Goal: Task Accomplishment & Management: Manage account settings

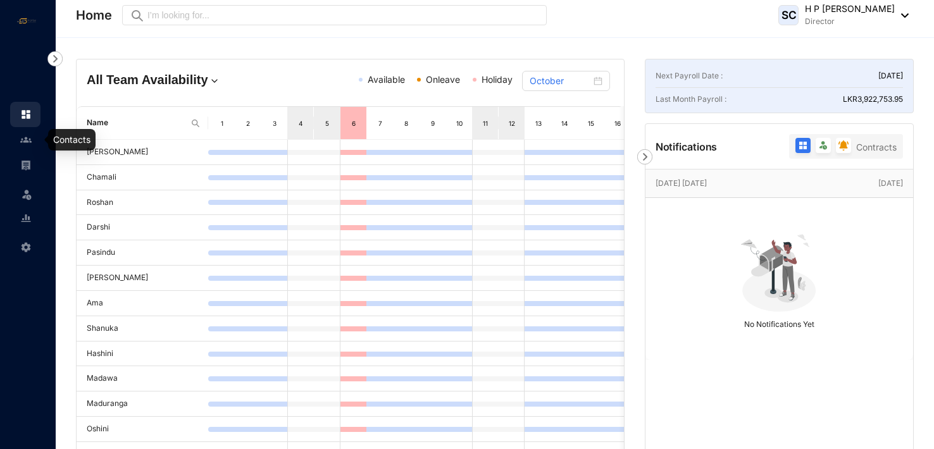
click at [28, 140] on img at bounding box center [25, 139] width 11 height 11
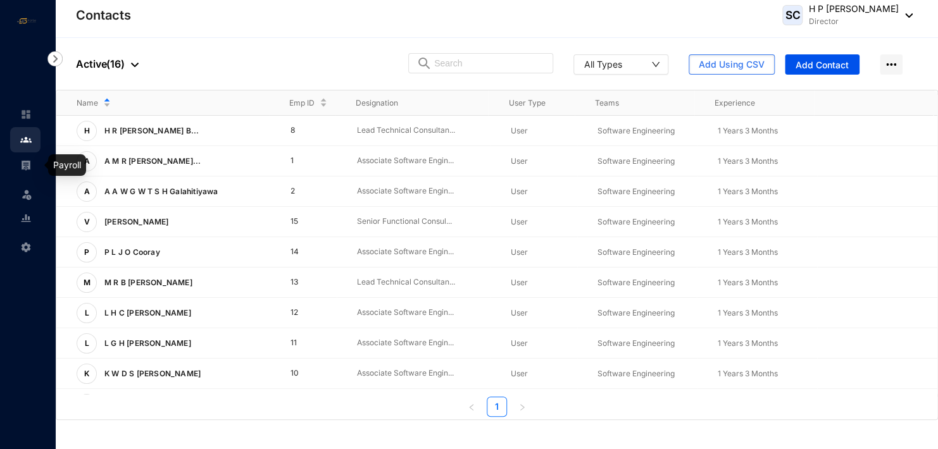
click at [30, 165] on img at bounding box center [25, 164] width 11 height 11
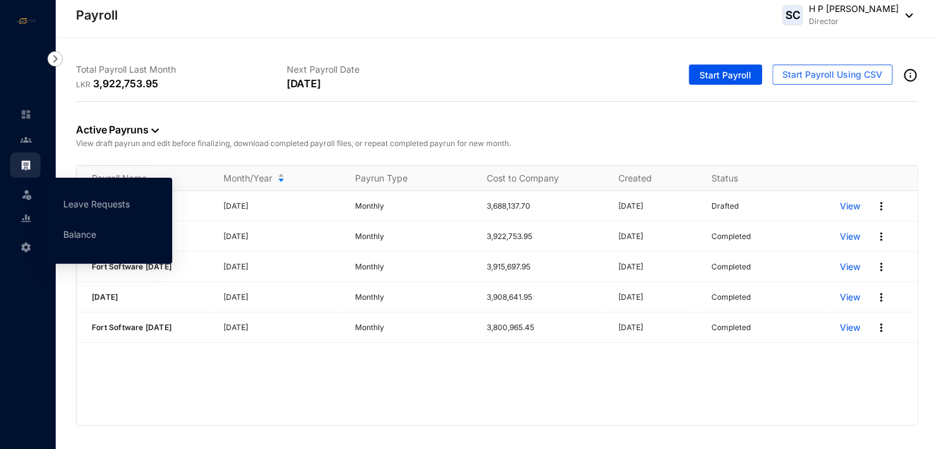
click at [26, 192] on icon at bounding box center [27, 192] width 6 height 0
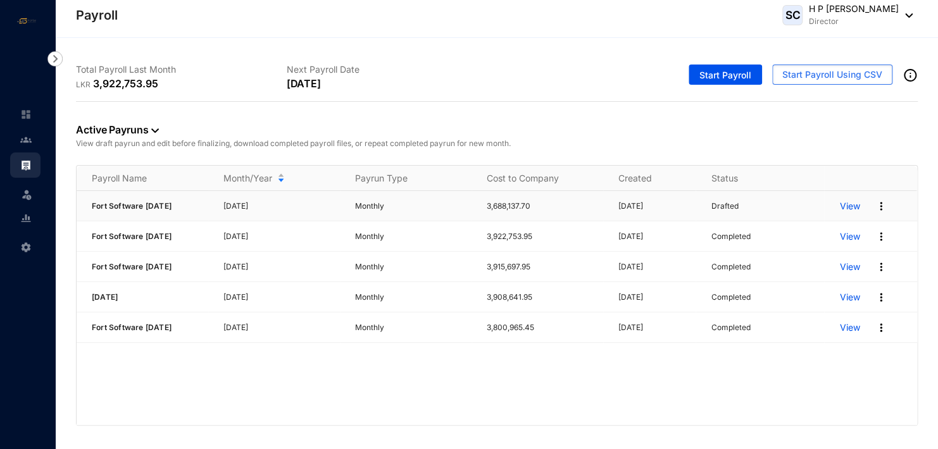
click at [849, 204] on p "View" at bounding box center [849, 206] width 20 height 13
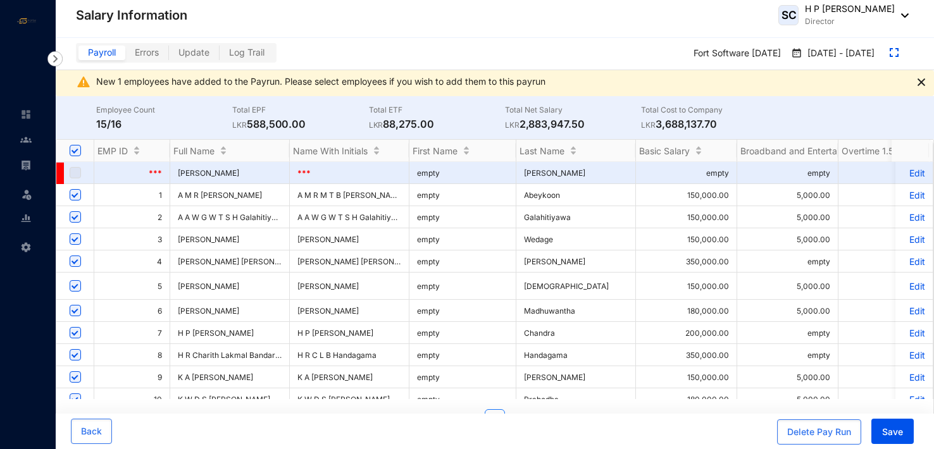
click at [101, 52] on span "Payroll" at bounding box center [102, 52] width 28 height 11
click at [78, 56] on input "Payroll" at bounding box center [78, 56] width 0 height 0
click at [56, 55] on img at bounding box center [54, 58] width 15 height 15
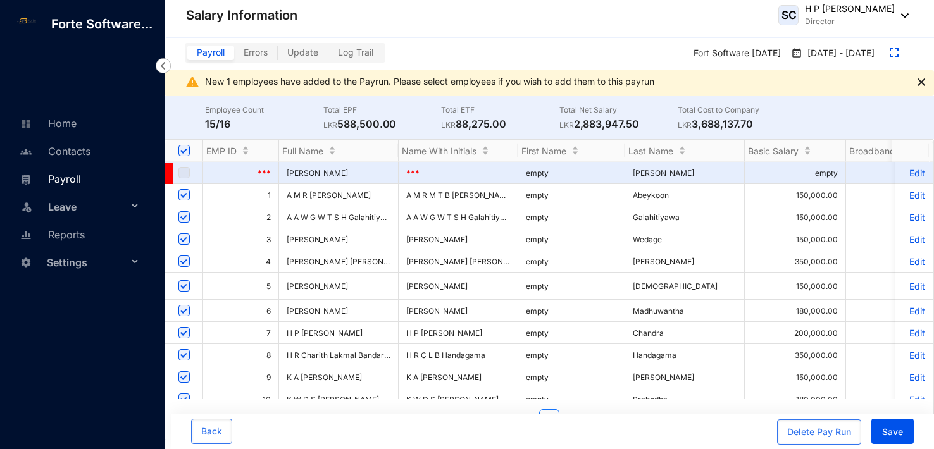
click at [64, 178] on link "Payroll" at bounding box center [48, 179] width 65 height 13
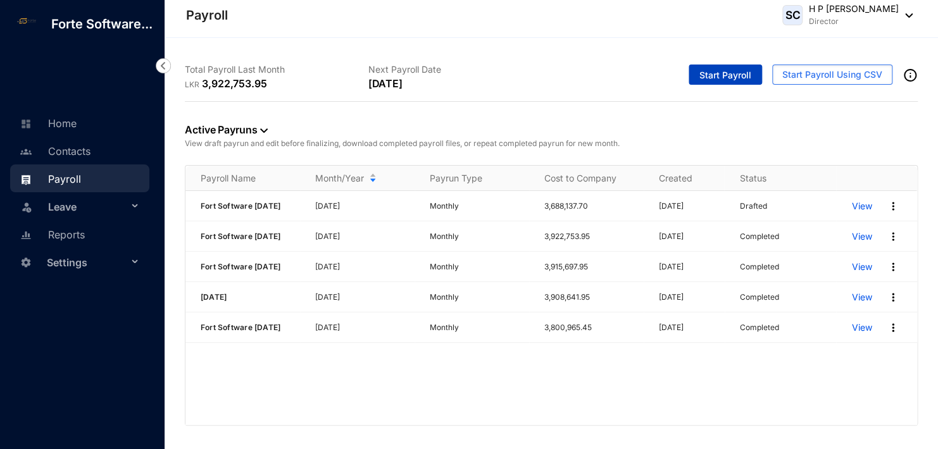
click at [732, 73] on span "Start Payroll" at bounding box center [725, 75] width 52 height 13
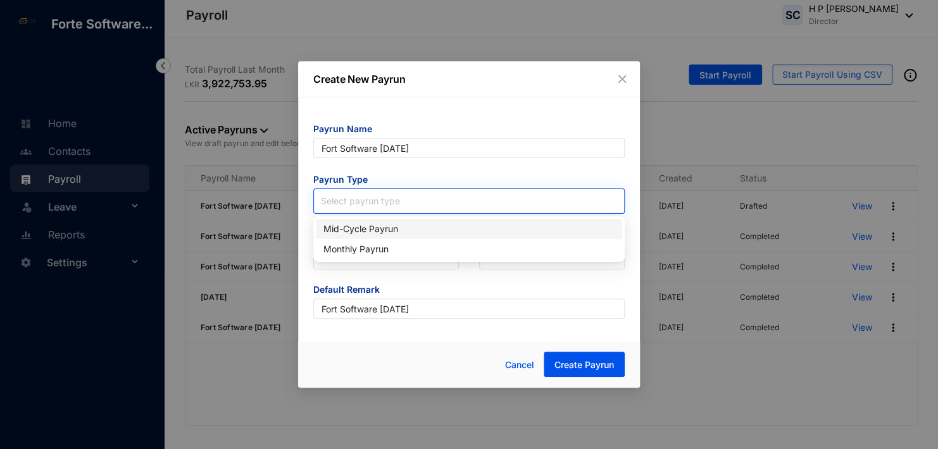
click at [349, 201] on input "search" at bounding box center [469, 198] width 296 height 19
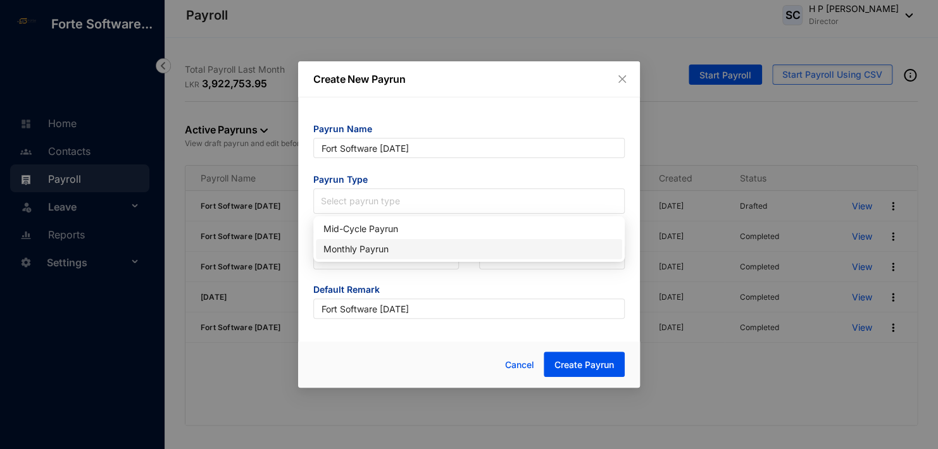
click at [357, 254] on div "Monthly Payrun" at bounding box center [468, 249] width 291 height 14
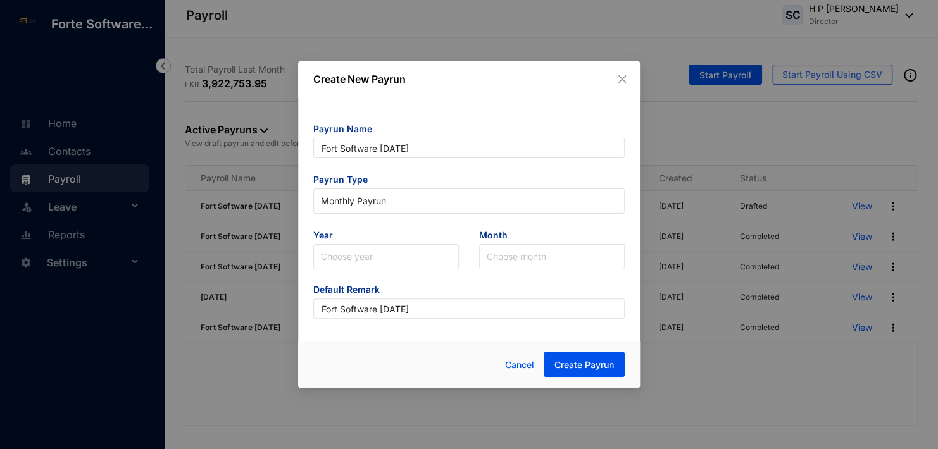
click at [357, 254] on input "search" at bounding box center [386, 257] width 130 height 24
click at [355, 300] on div "2025" at bounding box center [385, 305] width 125 height 14
click at [509, 254] on input "search" at bounding box center [552, 257] width 130 height 24
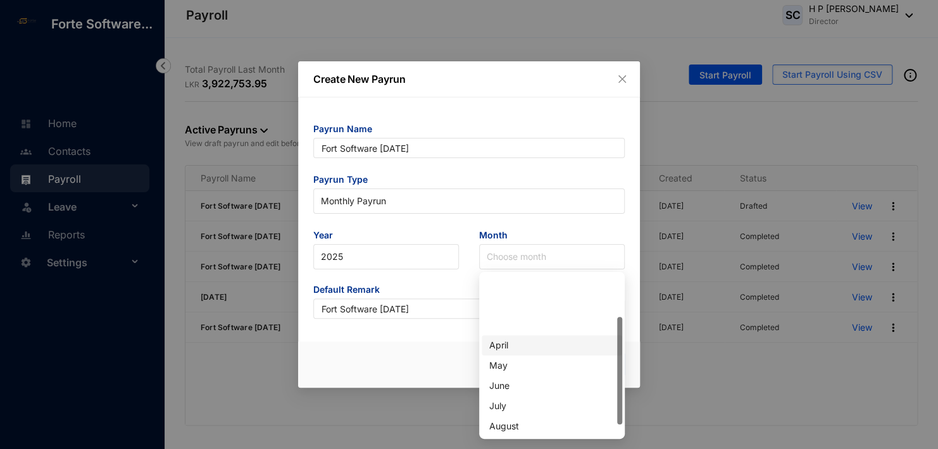
scroll to position [63, 0]
click at [523, 380] on div "September" at bounding box center [551, 384] width 125 height 14
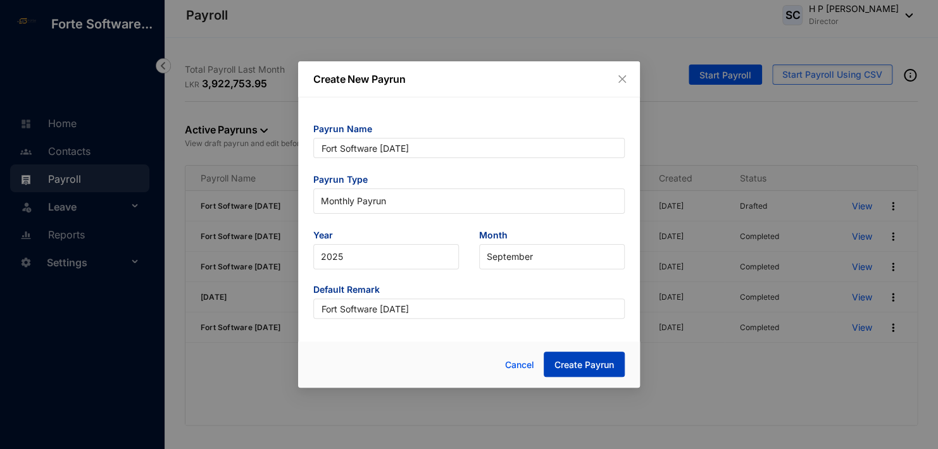
click at [577, 366] on span "Create Payrun" at bounding box center [583, 365] width 59 height 13
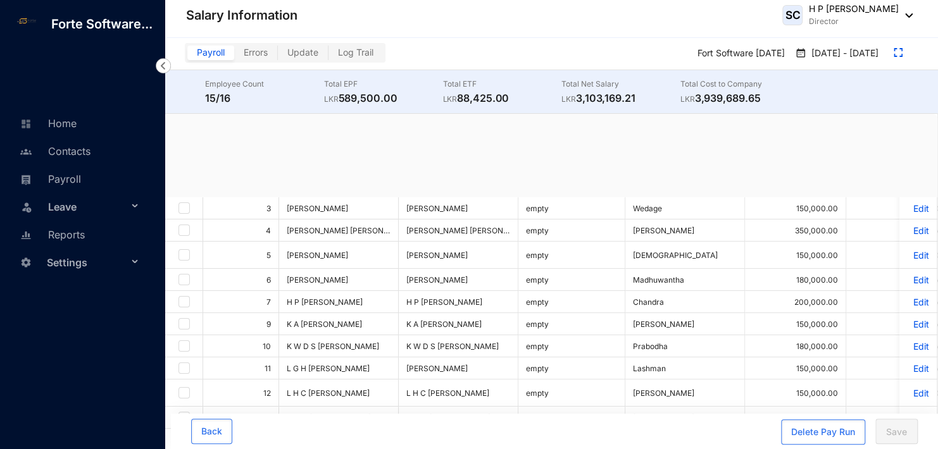
checkbox input "true"
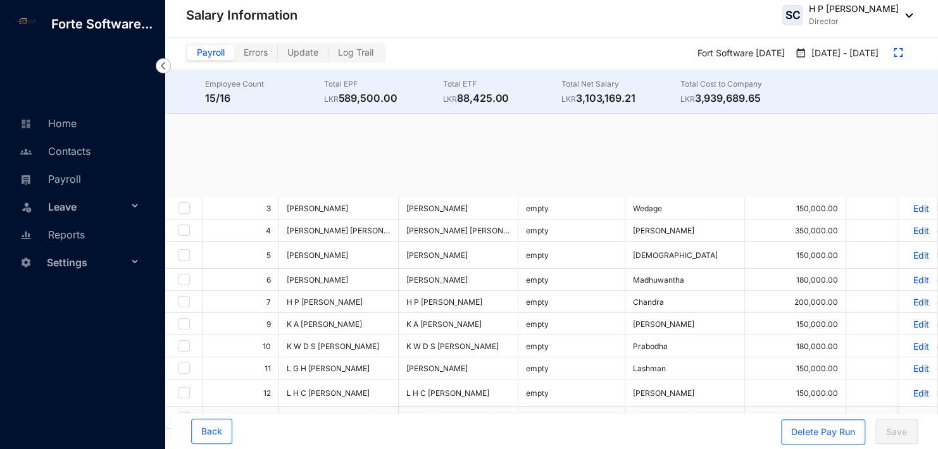
checkbox input "true"
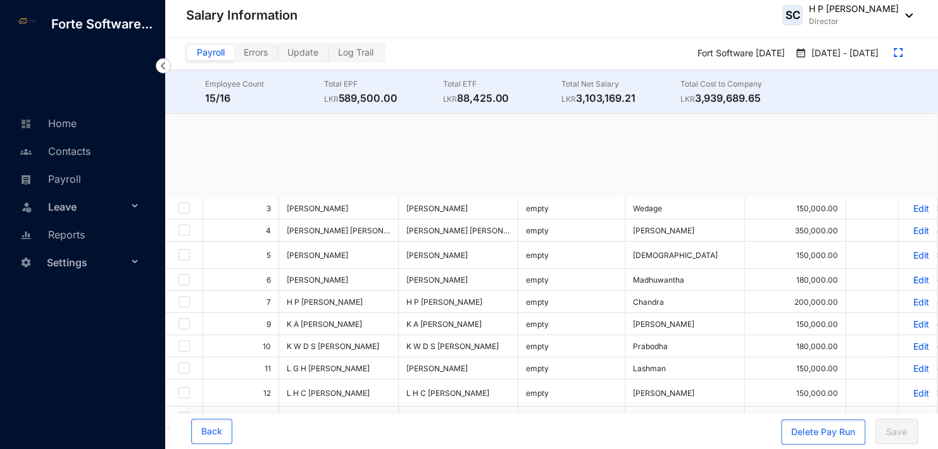
checkbox input "true"
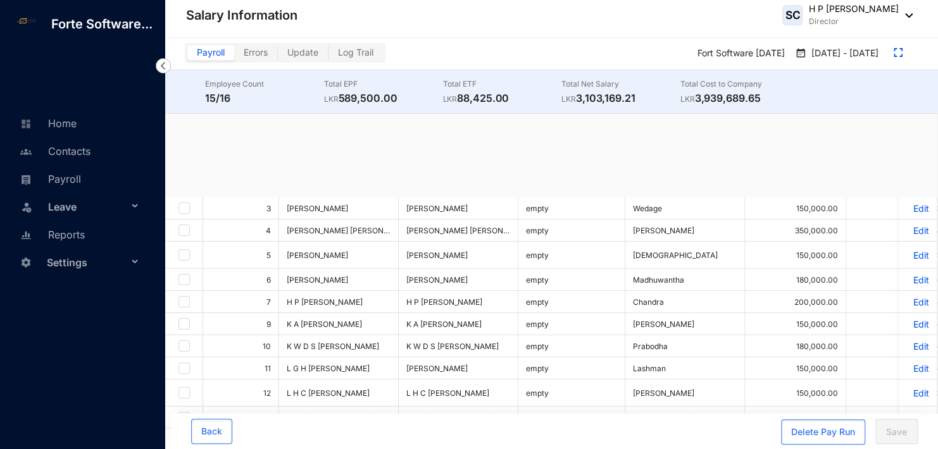
checkbox input "true"
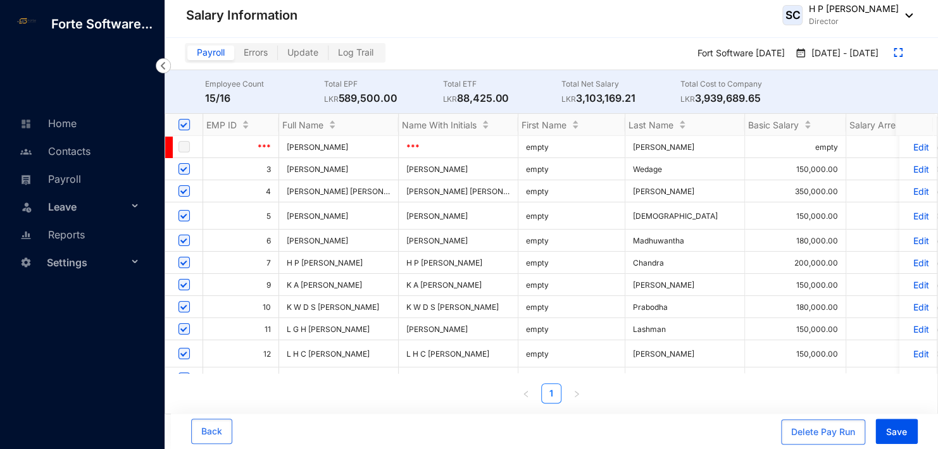
click at [909, 165] on p "Edit" at bounding box center [918, 169] width 22 height 11
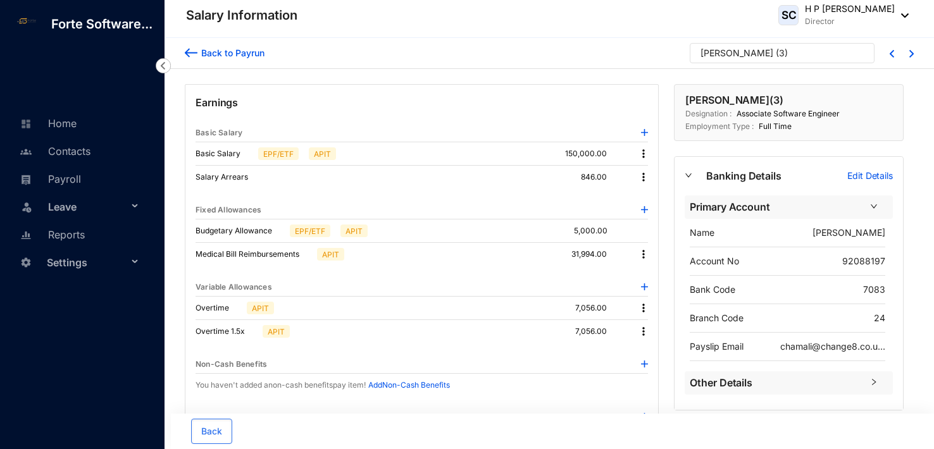
click at [642, 306] on img at bounding box center [643, 308] width 13 height 13
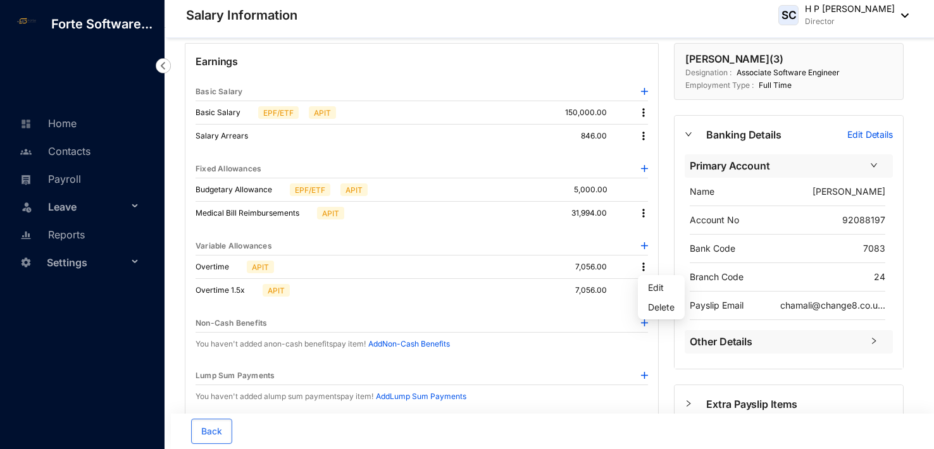
scroll to position [63, 0]
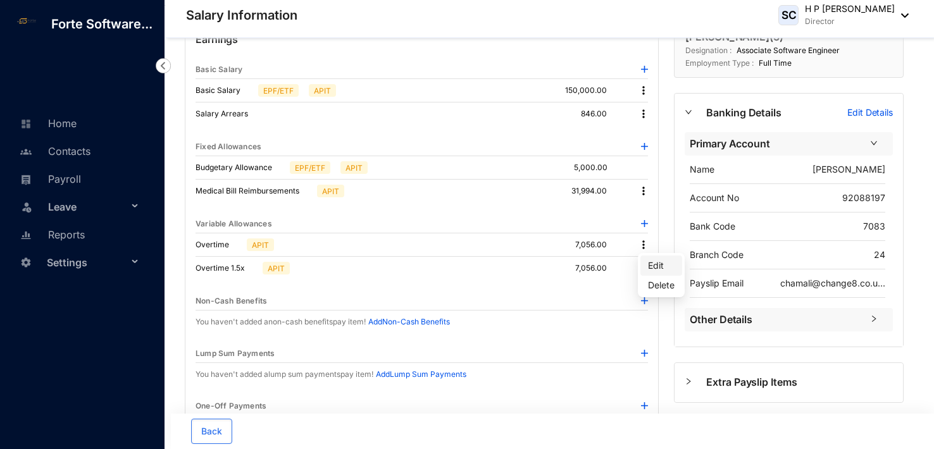
click at [659, 265] on span "Edit" at bounding box center [661, 266] width 27 height 14
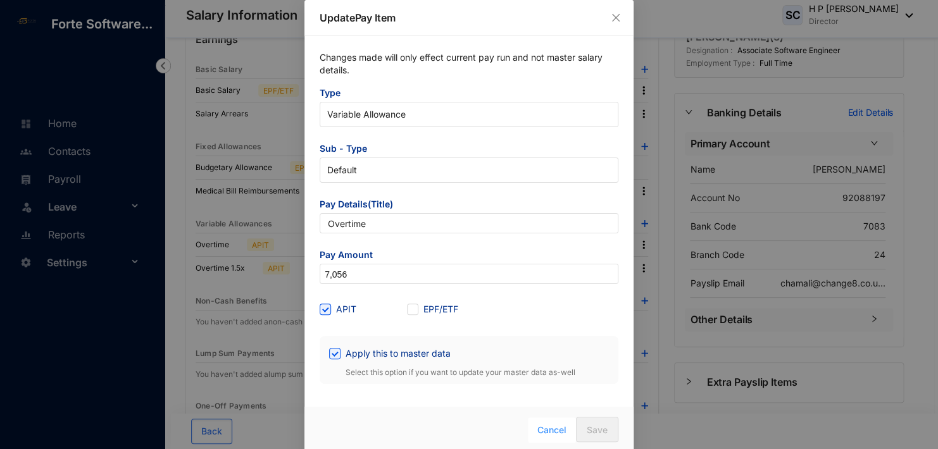
click at [550, 427] on span "Cancel" at bounding box center [551, 430] width 29 height 14
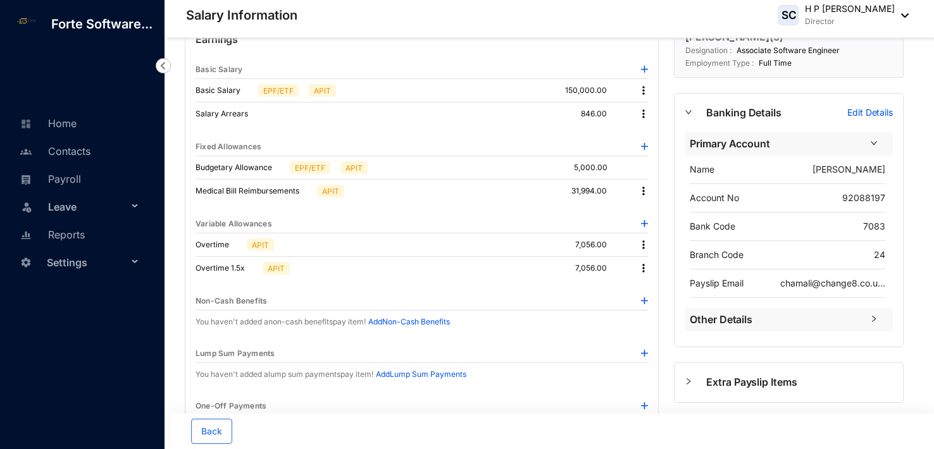
click at [645, 266] on img at bounding box center [643, 268] width 13 height 13
click at [656, 285] on span "Edit" at bounding box center [661, 289] width 27 height 14
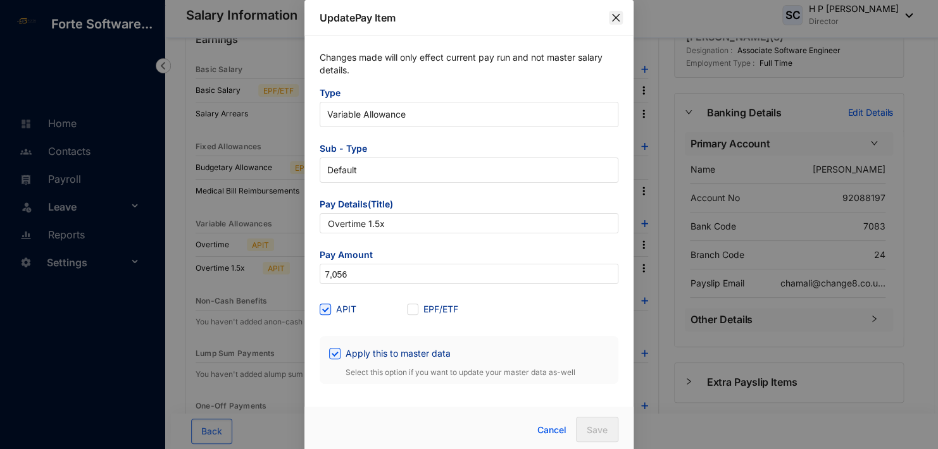
click at [615, 19] on icon "close" at bounding box center [616, 18] width 8 height 8
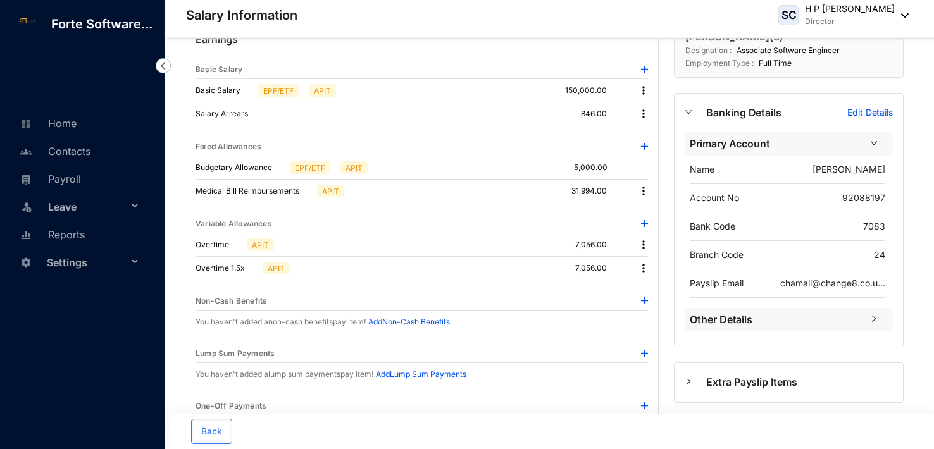
scroll to position [0, 0]
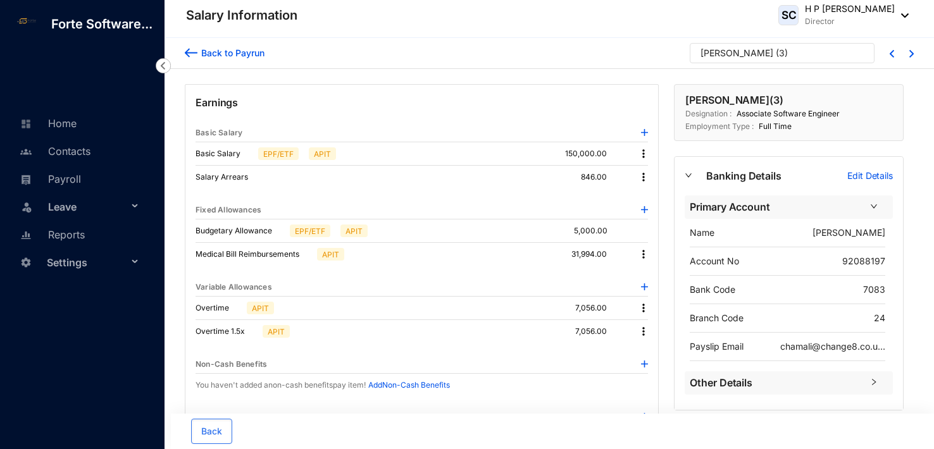
click at [643, 177] on img at bounding box center [643, 177] width 13 height 13
click at [522, 208] on div "Fixed Allowances" at bounding box center [422, 210] width 452 height 18
click at [56, 118] on link "Home" at bounding box center [46, 123] width 60 height 13
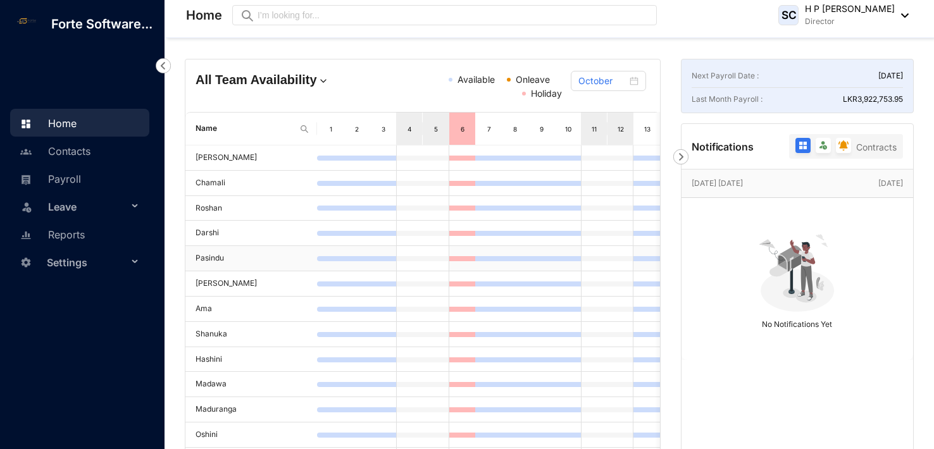
scroll to position [63, 0]
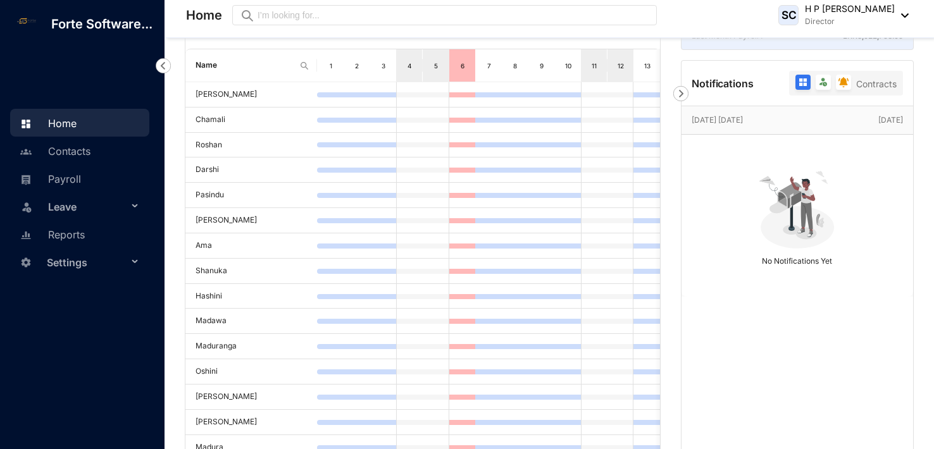
click at [85, 265] on span "Settings" at bounding box center [87, 262] width 81 height 25
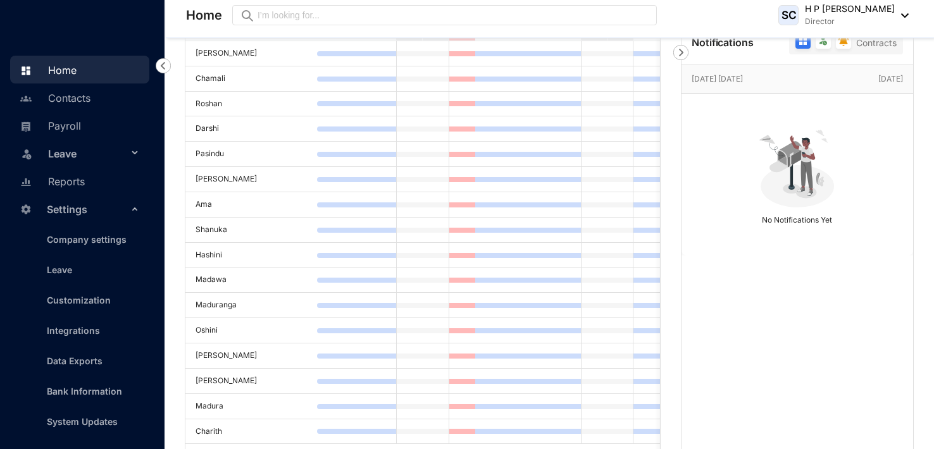
scroll to position [127, 0]
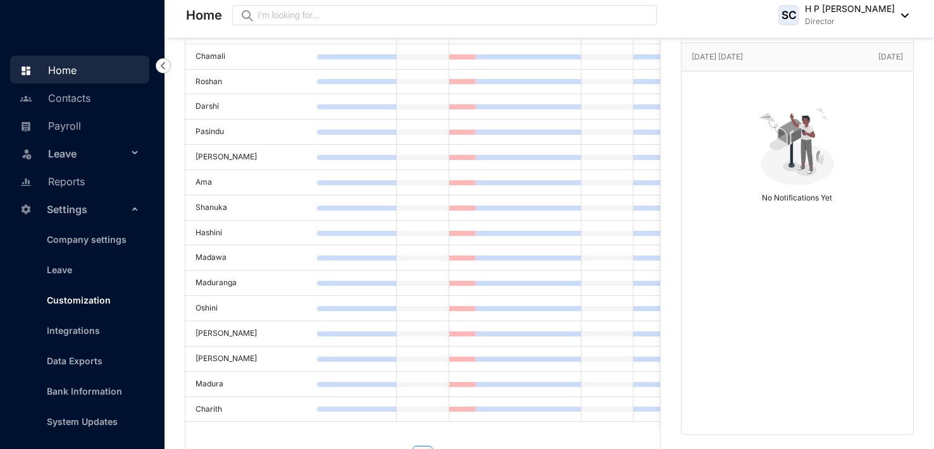
click at [88, 297] on link "Customization" at bounding box center [74, 300] width 74 height 11
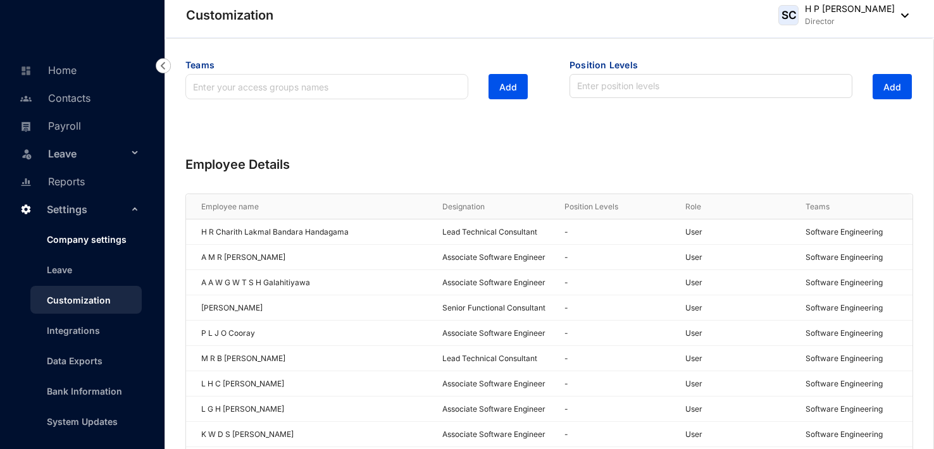
click at [94, 234] on link "Company settings" at bounding box center [82, 239] width 90 height 11
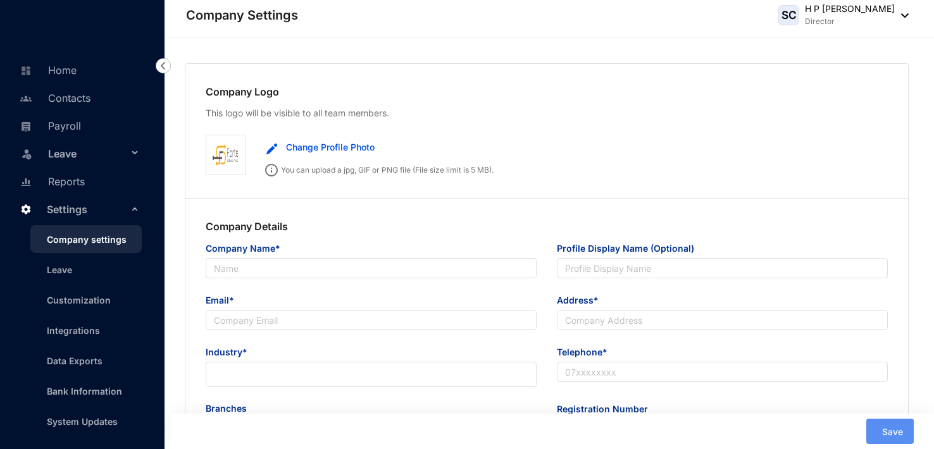
type input "Forte Software (Pvt) Ltd"
type input "[EMAIL_ADDRESS][DOMAIN_NAME]"
type input "[STREET_ADDRESS][DEMOGRAPHIC_DATA]"
type input "0714768635"
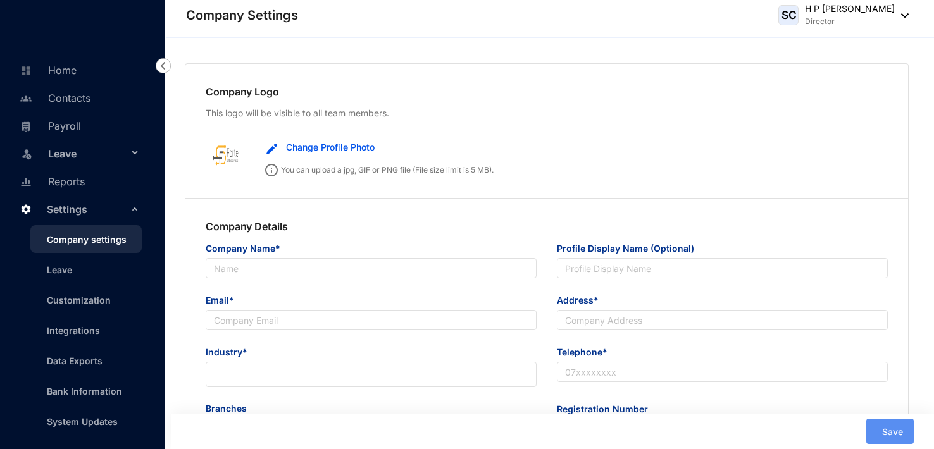
type input "PV00226110"
type input "11"
type input "222"
type input "2222"
type input "8"
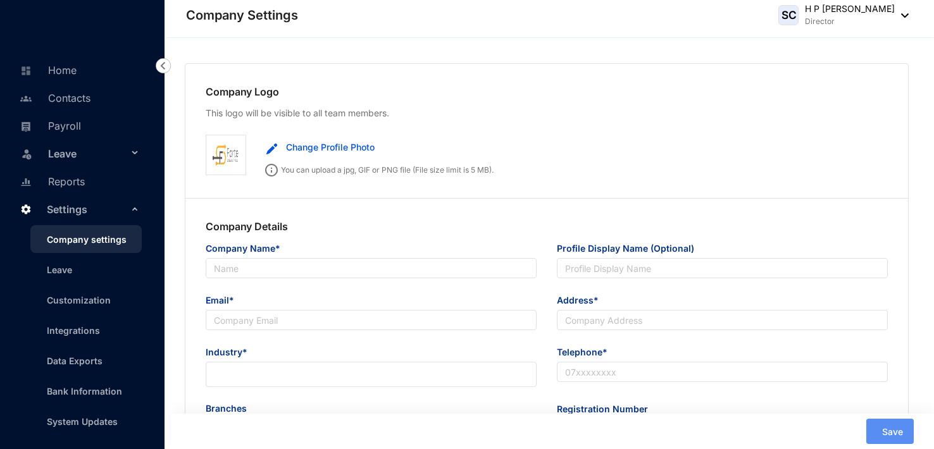
type input "22"
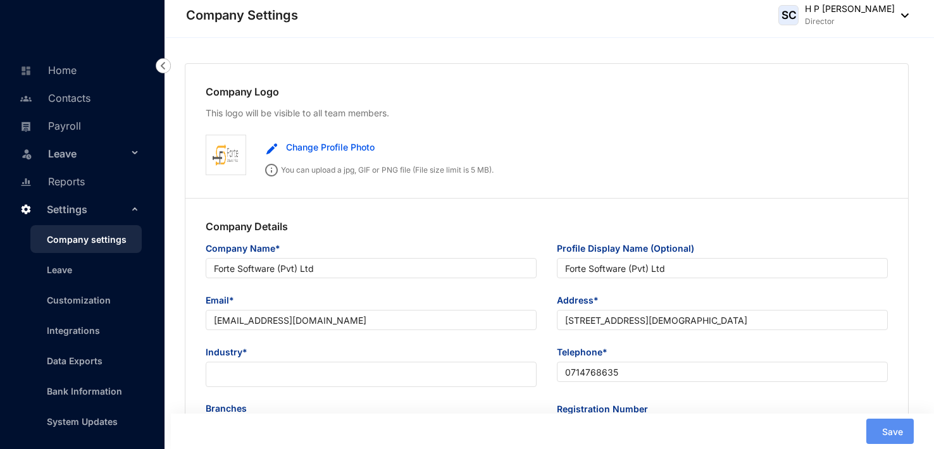
radio input "true"
checkbox input "true"
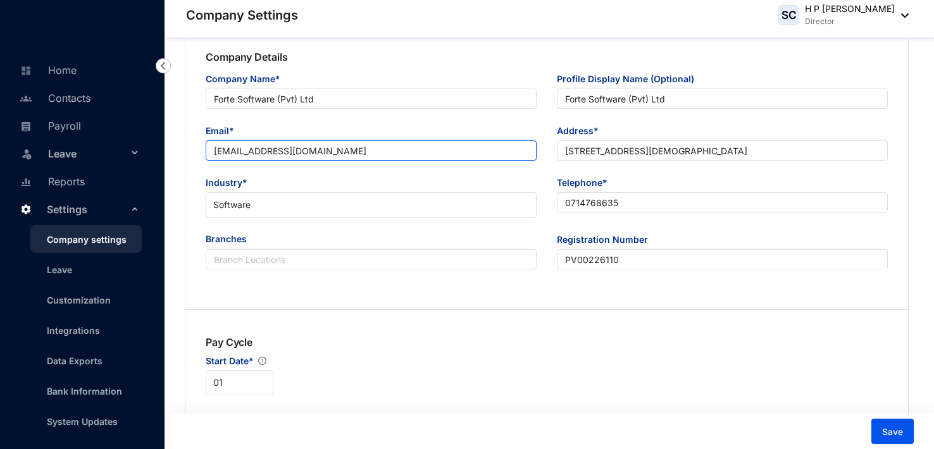
scroll to position [190, 0]
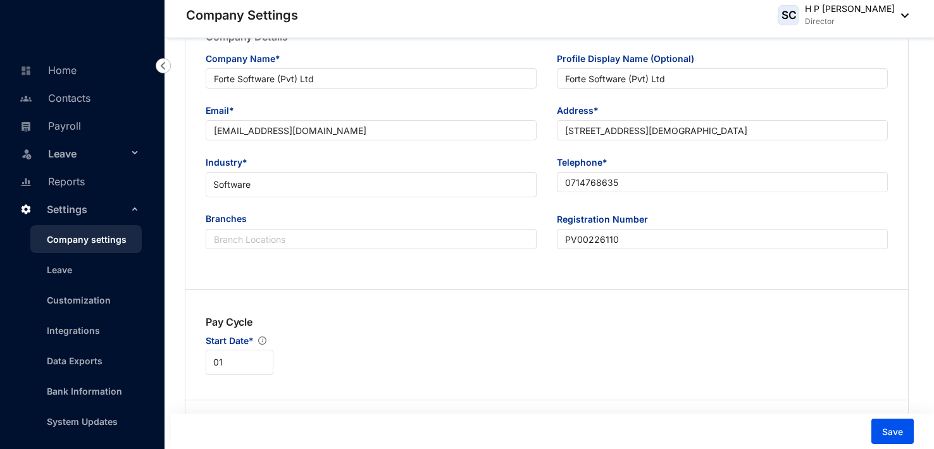
click at [92, 209] on span "Settings" at bounding box center [87, 209] width 81 height 25
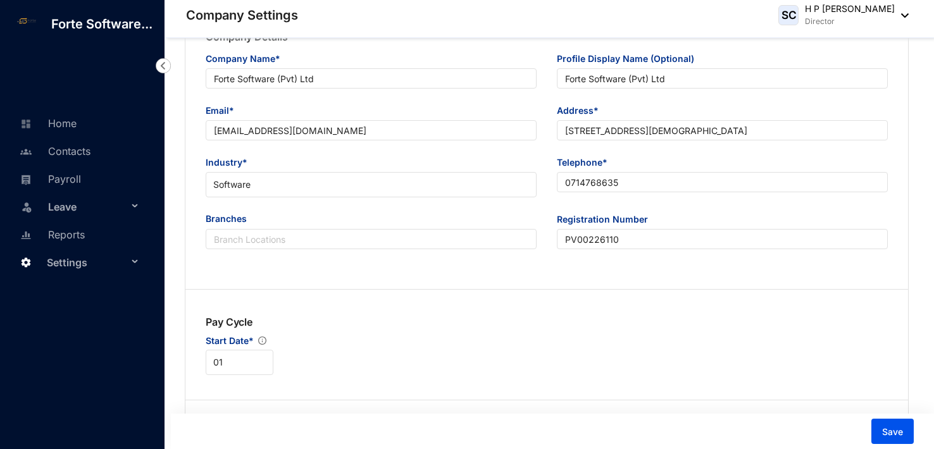
click at [72, 261] on span "Settings" at bounding box center [87, 262] width 81 height 25
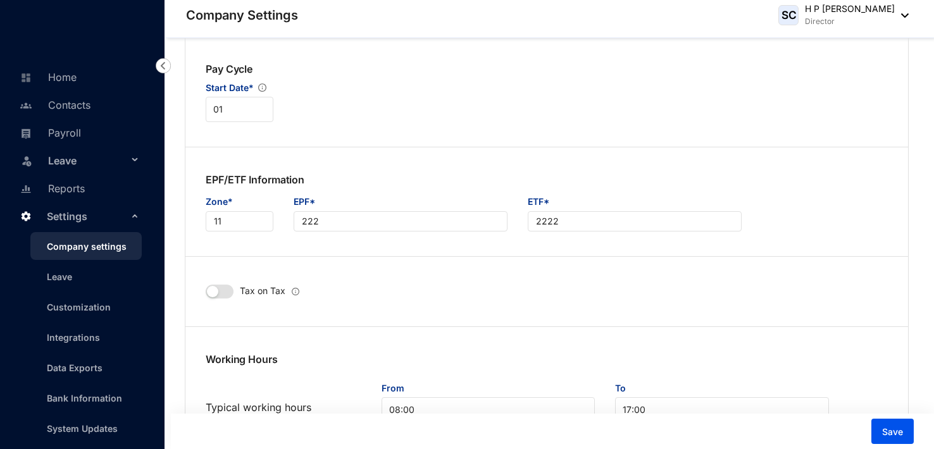
scroll to position [8, 0]
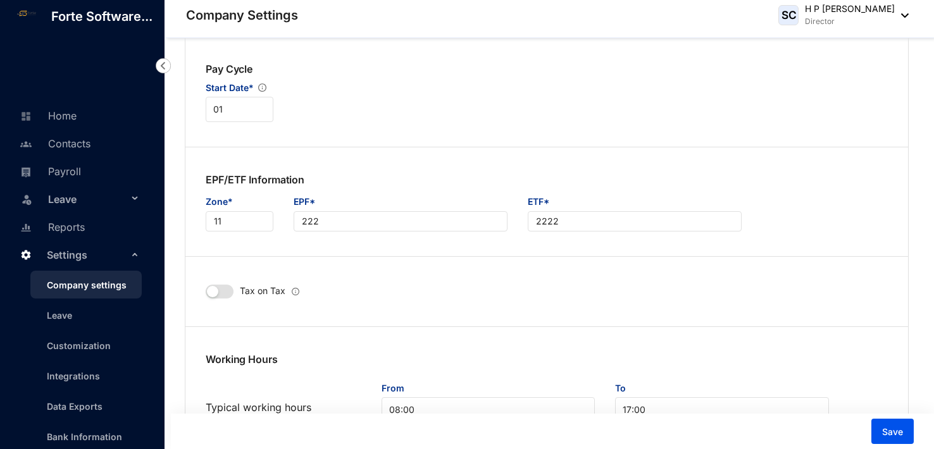
click at [84, 268] on span "Settings" at bounding box center [87, 254] width 81 height 25
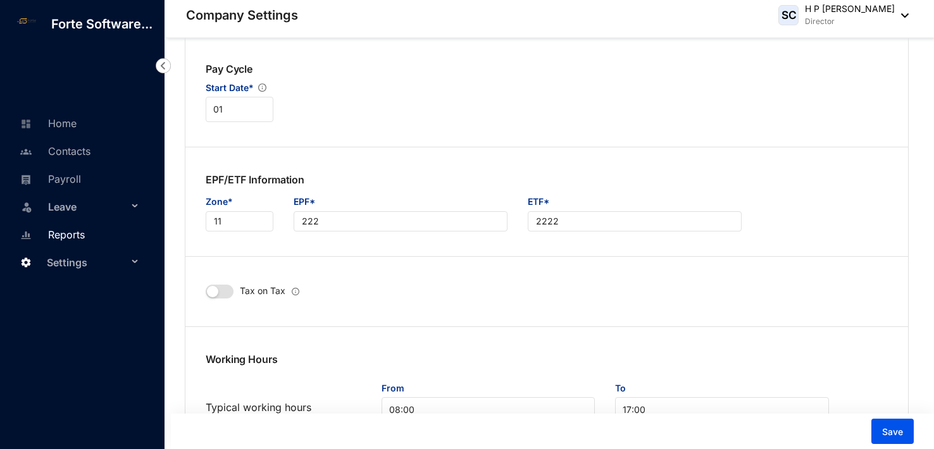
click at [69, 234] on link "Reports" at bounding box center [50, 234] width 68 height 13
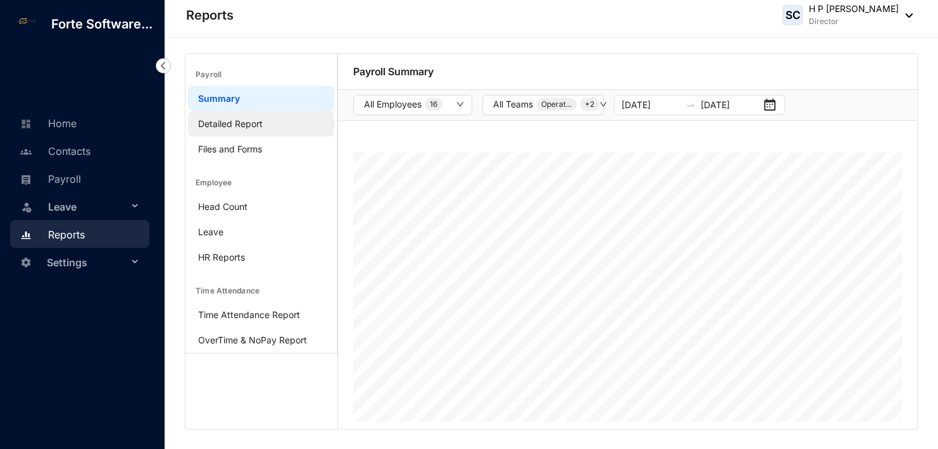
click at [228, 125] on link "Detailed Report" at bounding box center [230, 123] width 65 height 11
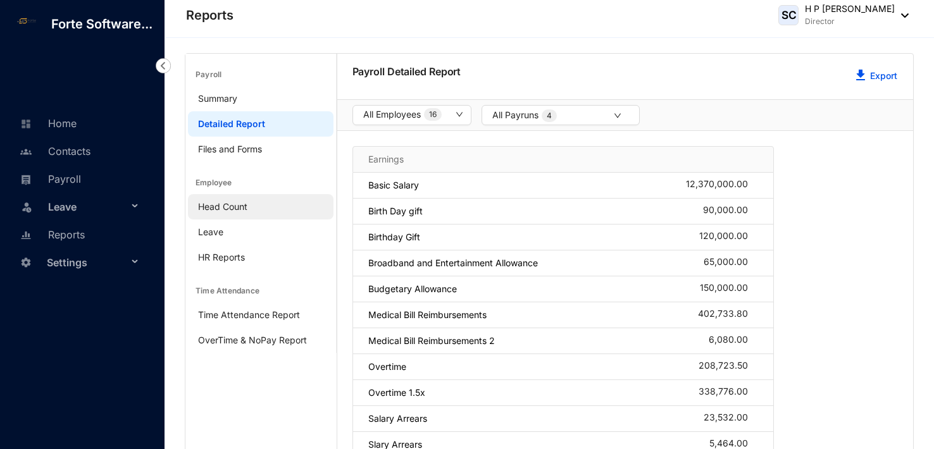
click at [234, 203] on link "Head Count" at bounding box center [222, 206] width 49 height 11
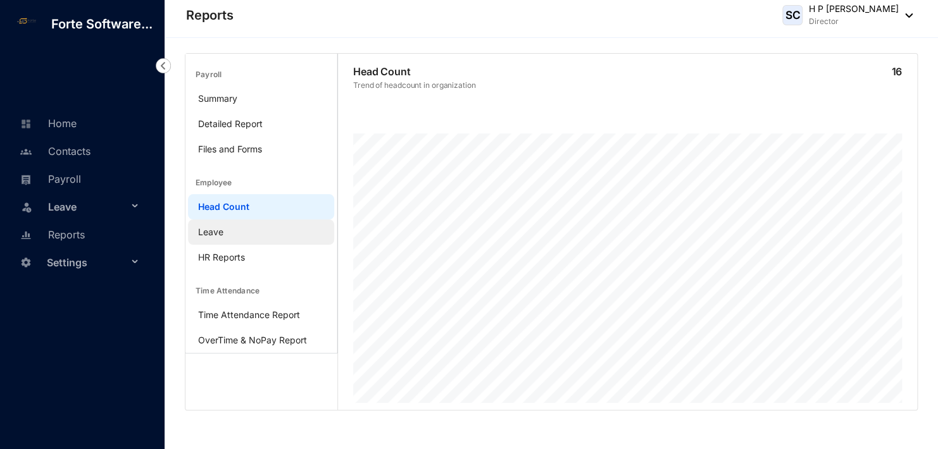
click at [218, 227] on link "Leave" at bounding box center [210, 232] width 25 height 11
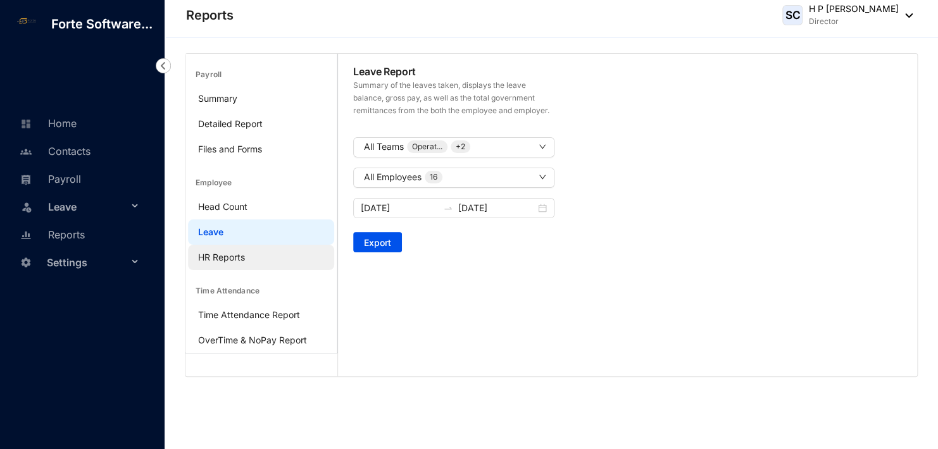
click at [223, 257] on link "HR Reports" at bounding box center [221, 257] width 47 height 11
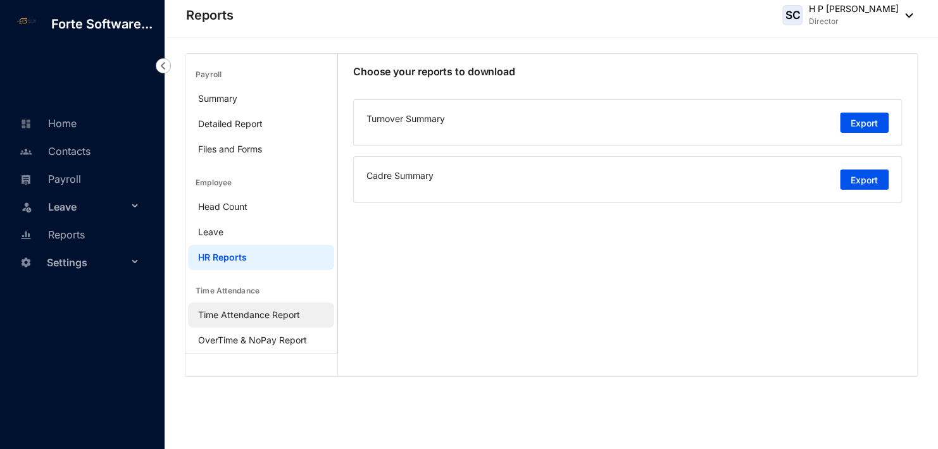
click at [239, 313] on link "Time Attendance Report" at bounding box center [249, 314] width 102 height 11
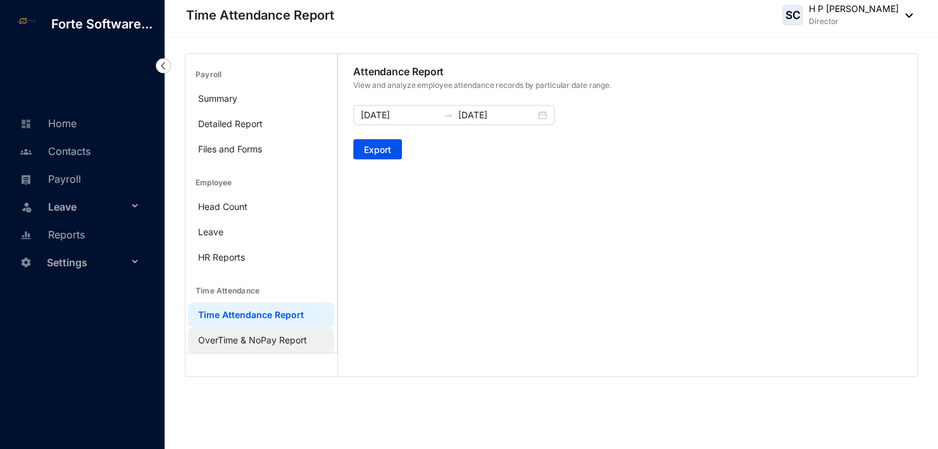
click at [240, 335] on link "OverTime & NoPay Report" at bounding box center [252, 340] width 109 height 11
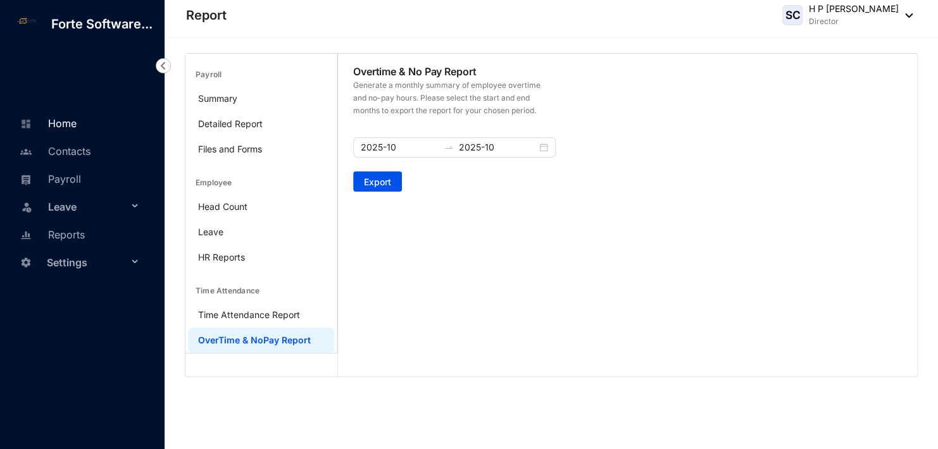
click at [70, 122] on link "Home" at bounding box center [46, 123] width 60 height 13
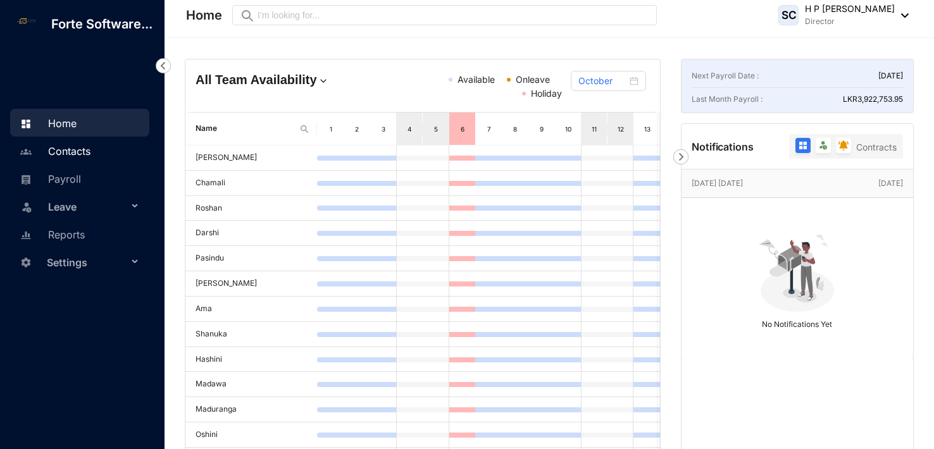
click at [78, 149] on link "Contacts" at bounding box center [53, 151] width 74 height 13
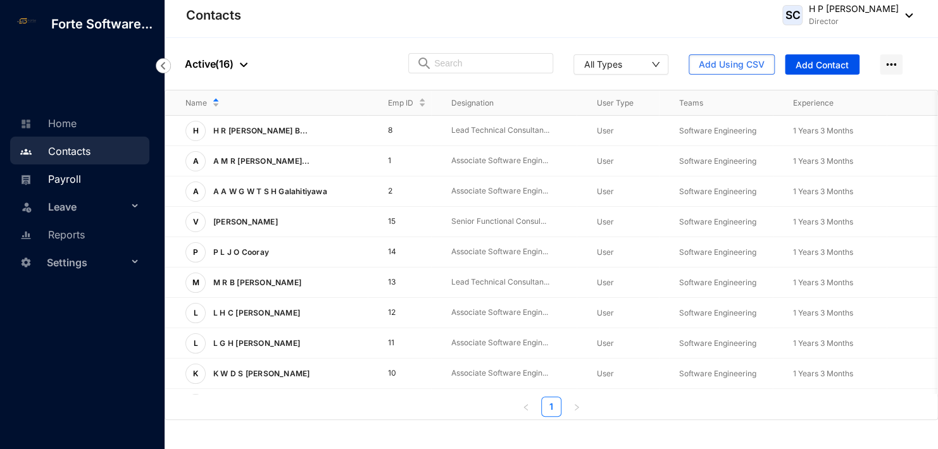
click at [78, 175] on link "Payroll" at bounding box center [48, 179] width 65 height 13
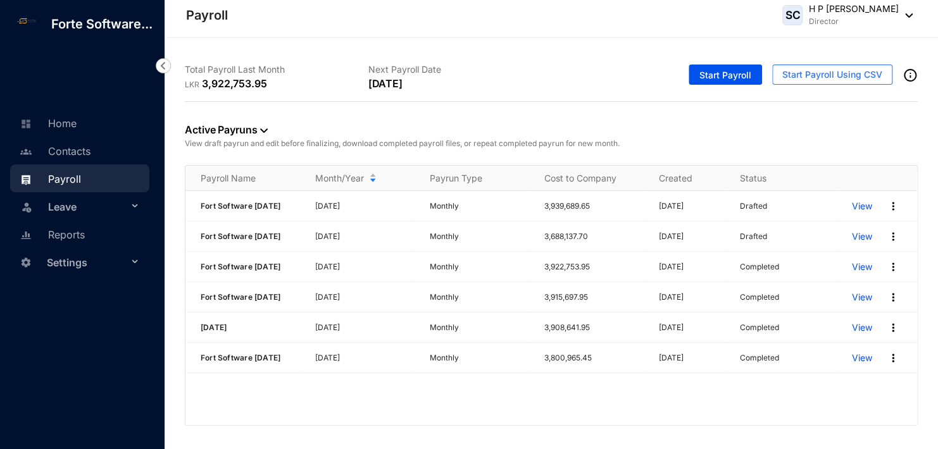
click at [78, 201] on span "Leave" at bounding box center [88, 206] width 80 height 25
click at [73, 311] on link "Reports" at bounding box center [50, 309] width 68 height 13
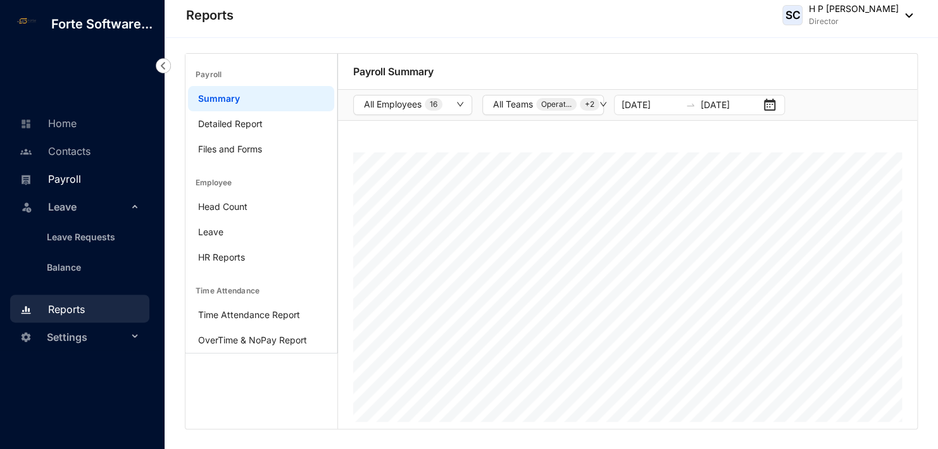
click at [71, 176] on link "Payroll" at bounding box center [48, 179] width 65 height 13
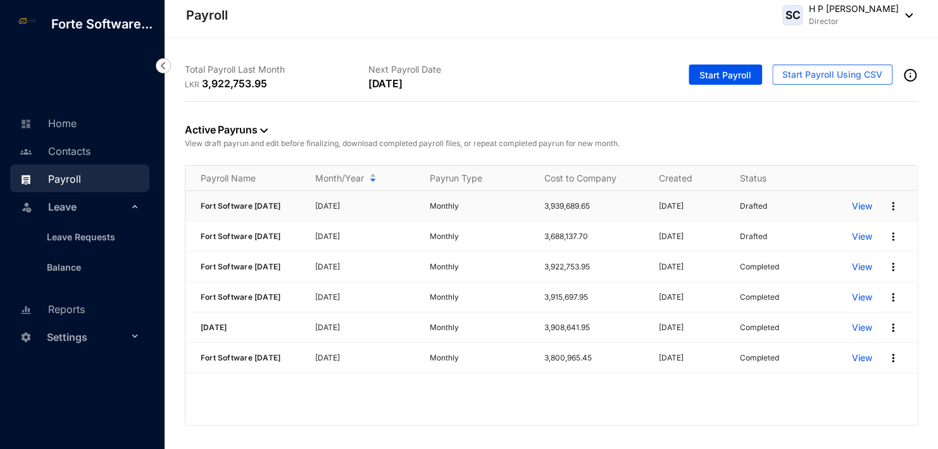
click at [859, 208] on p "View" at bounding box center [861, 206] width 20 height 13
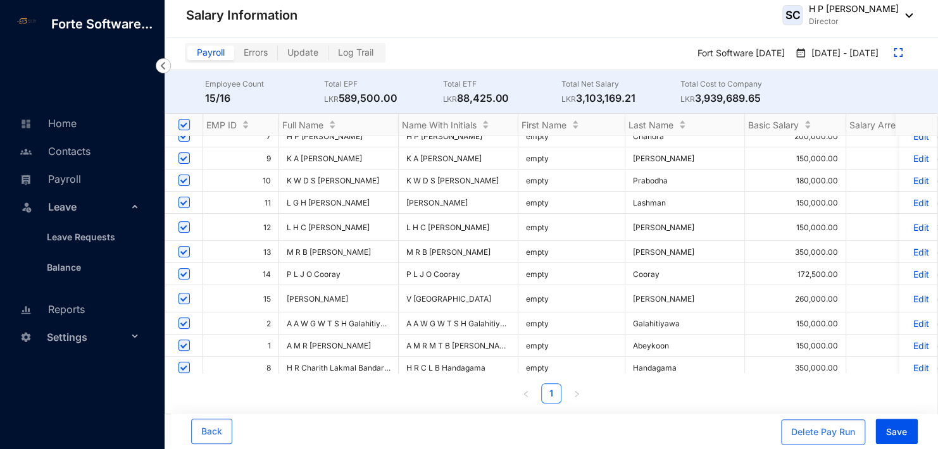
scroll to position [146, 0]
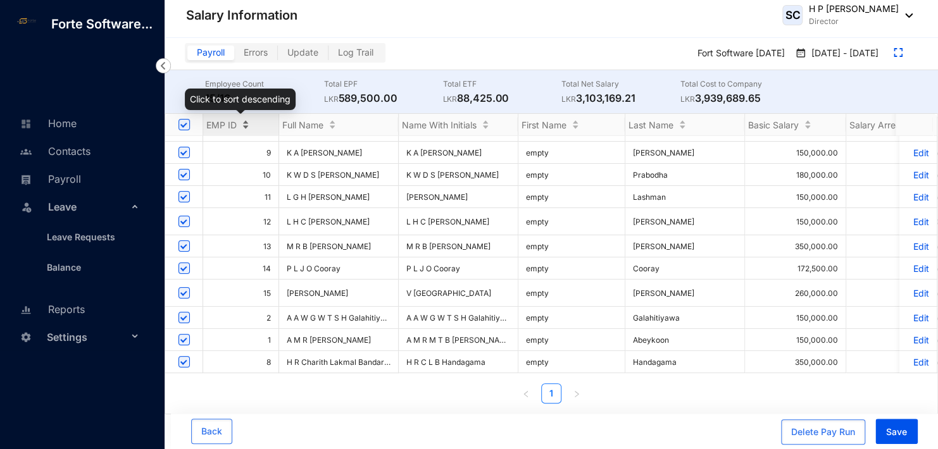
click at [242, 121] on div "EMP ID" at bounding box center [240, 124] width 75 height 13
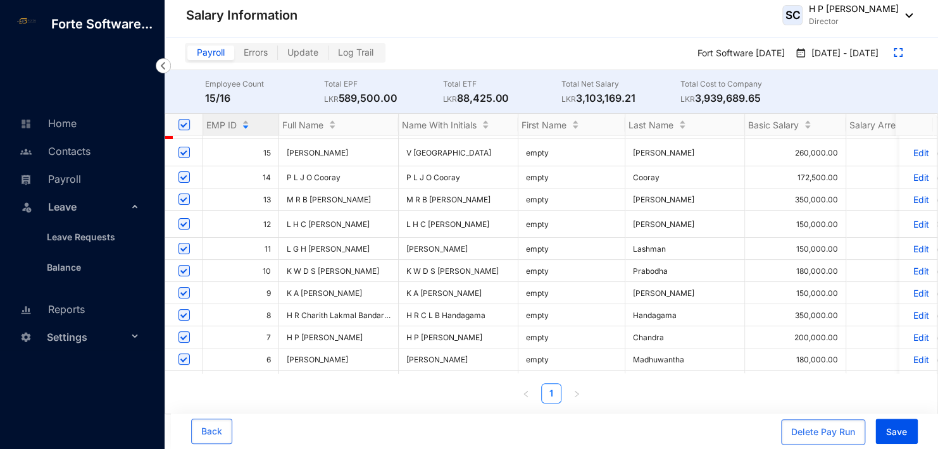
scroll to position [0, 0]
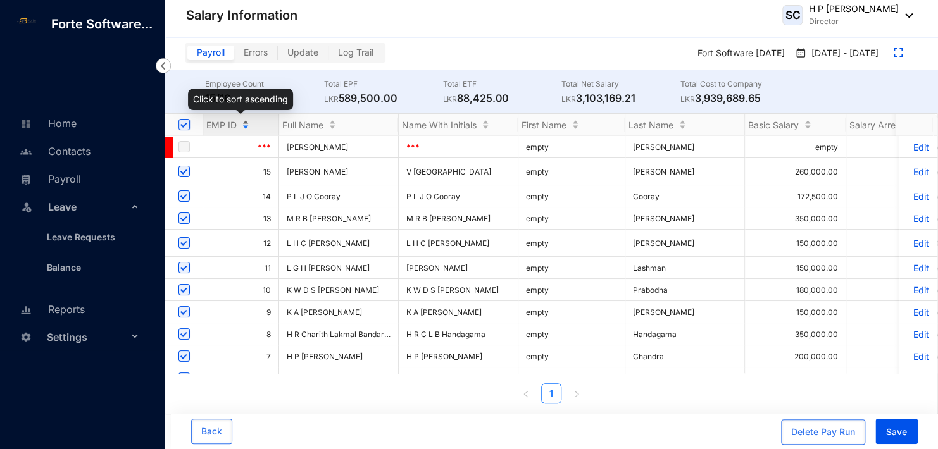
click at [244, 118] on div "EMP ID" at bounding box center [240, 124] width 75 height 13
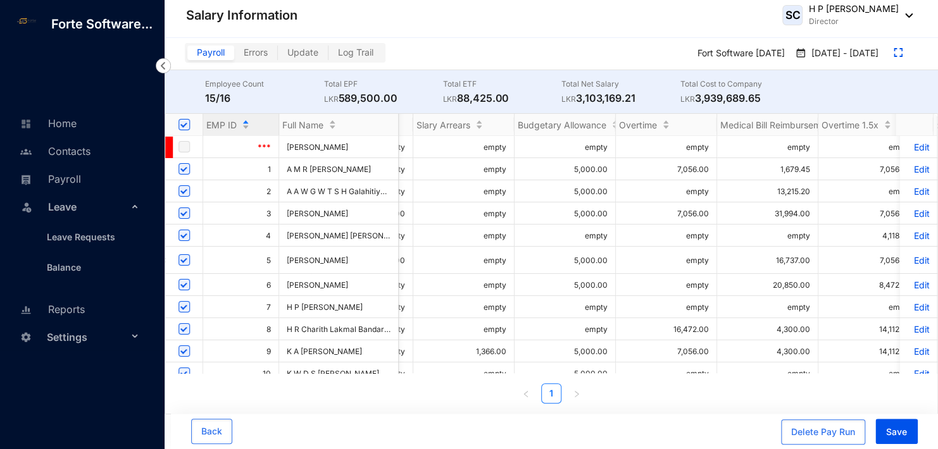
drag, startPoint x: 344, startPoint y: 373, endPoint x: 358, endPoint y: 378, distance: 14.6
click at [358, 378] on div "EMP ID Full Name Name With Initials First Name Last Name Basic Salary Salary Ar…" at bounding box center [551, 259] width 772 height 290
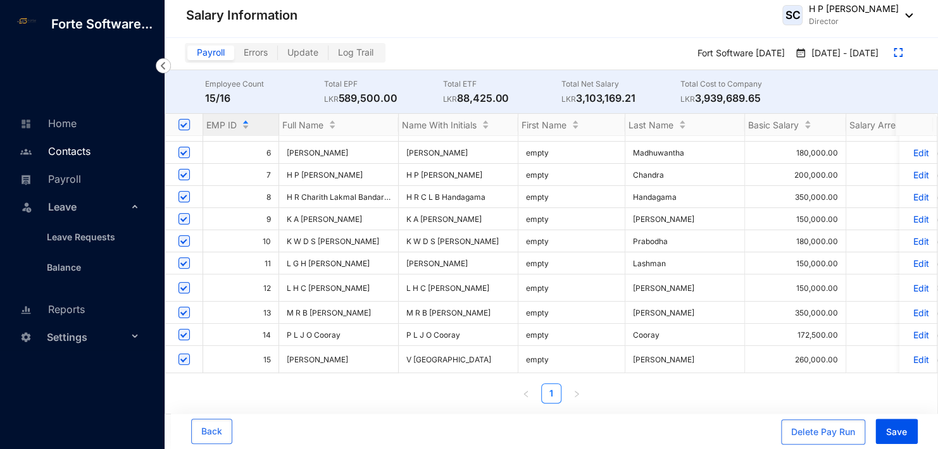
click at [79, 146] on link "Contacts" at bounding box center [53, 151] width 74 height 13
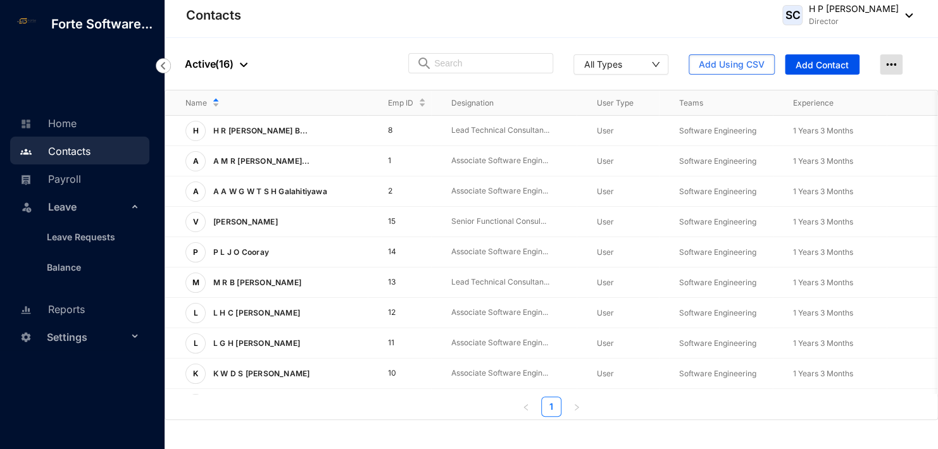
click at [893, 61] on img at bounding box center [891, 64] width 23 height 20
click at [657, 59] on div "button" at bounding box center [655, 64] width 9 height 13
click at [163, 63] on img at bounding box center [163, 65] width 15 height 15
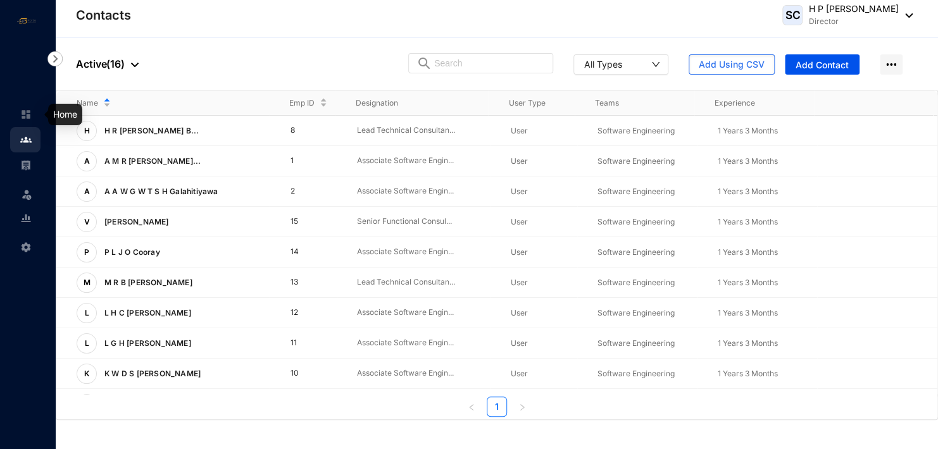
click at [28, 110] on img at bounding box center [25, 114] width 11 height 11
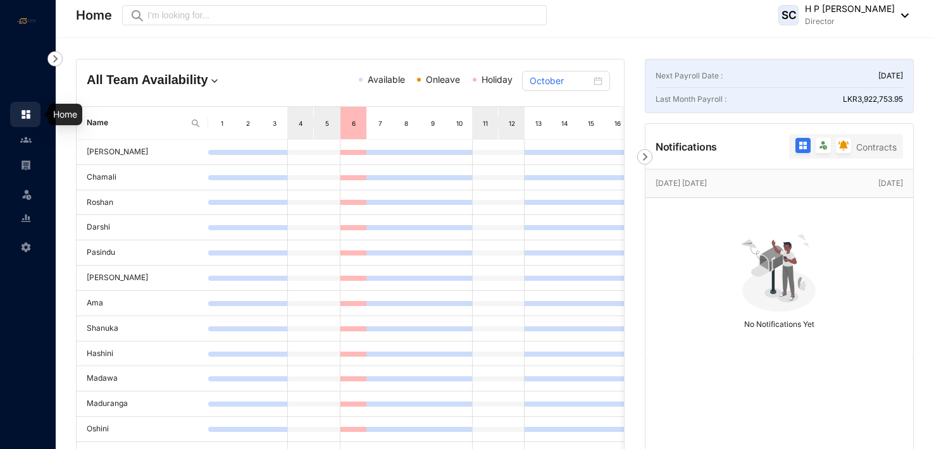
click at [27, 110] on img at bounding box center [25, 114] width 11 height 11
click at [28, 137] on img at bounding box center [25, 139] width 11 height 11
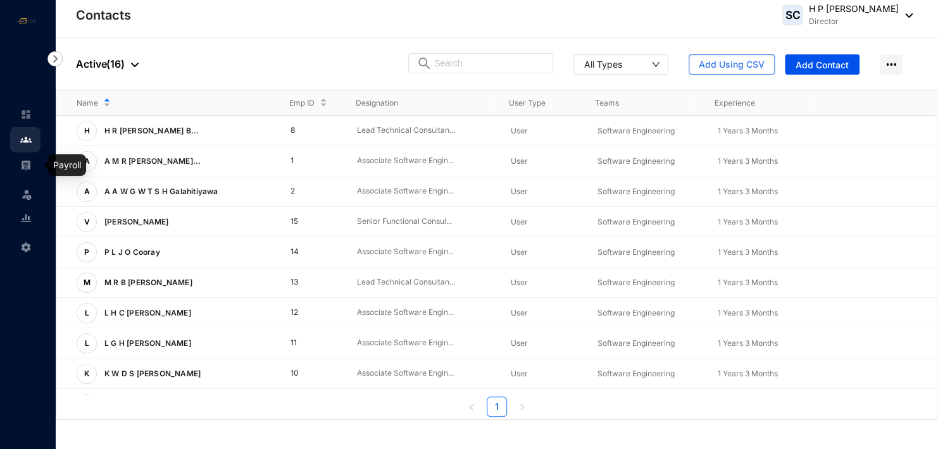
click at [28, 159] on img at bounding box center [25, 164] width 11 height 11
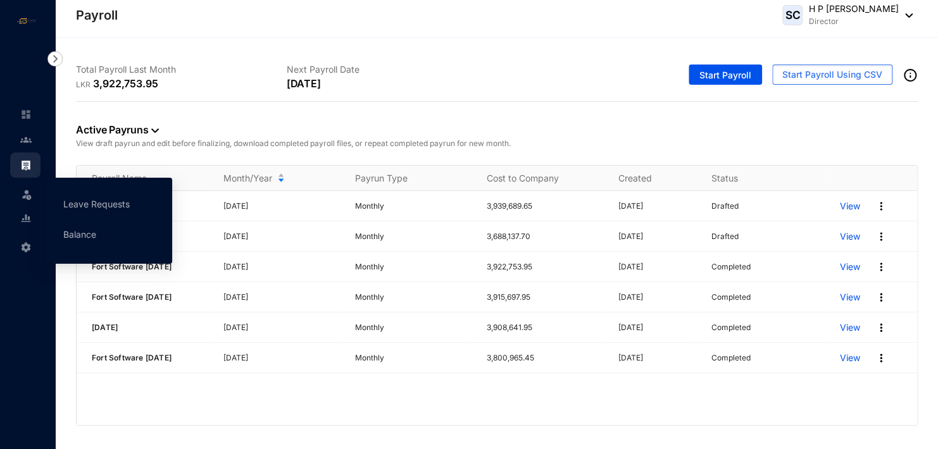
click at [29, 189] on img at bounding box center [26, 194] width 13 height 13
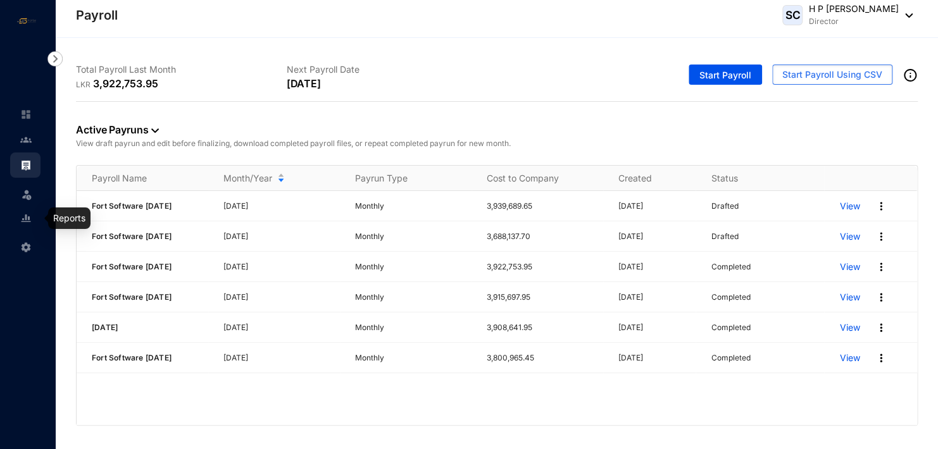
click at [23, 214] on img at bounding box center [25, 218] width 11 height 11
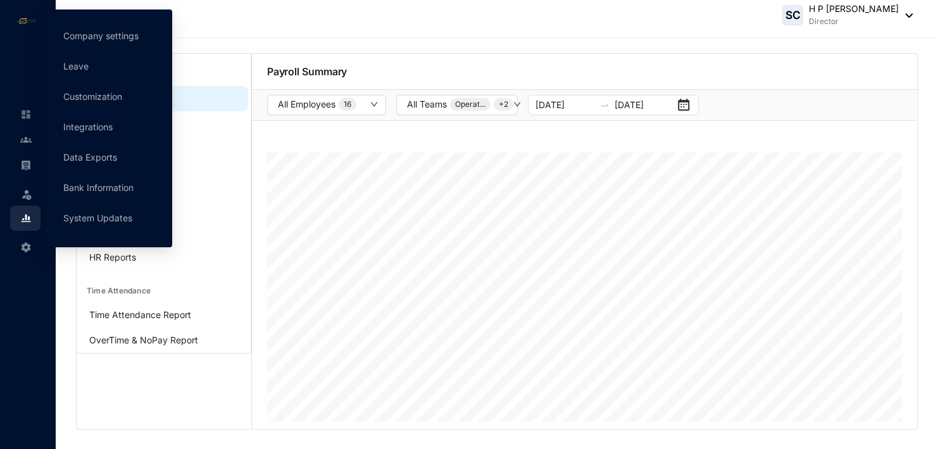
click at [23, 244] on img at bounding box center [25, 247] width 11 height 11
click at [108, 189] on link "Bank Information" at bounding box center [98, 187] width 70 height 11
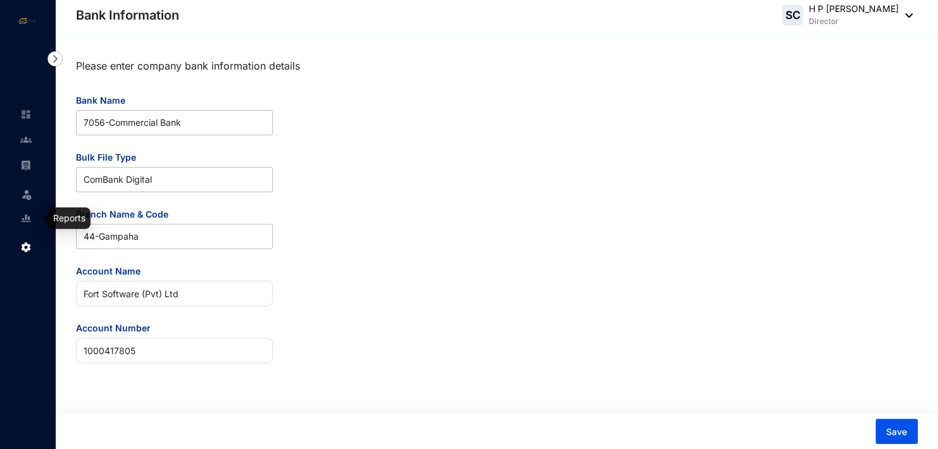
click at [28, 217] on img at bounding box center [25, 218] width 11 height 11
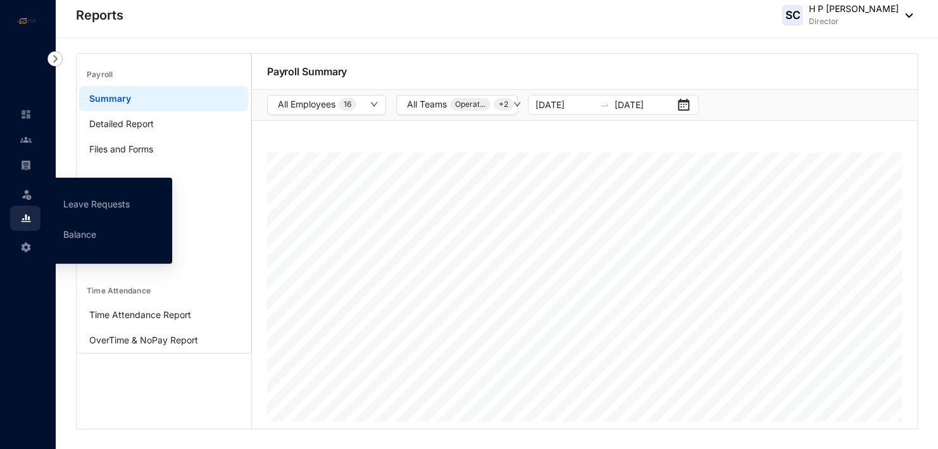
click at [28, 192] on img at bounding box center [26, 194] width 13 height 13
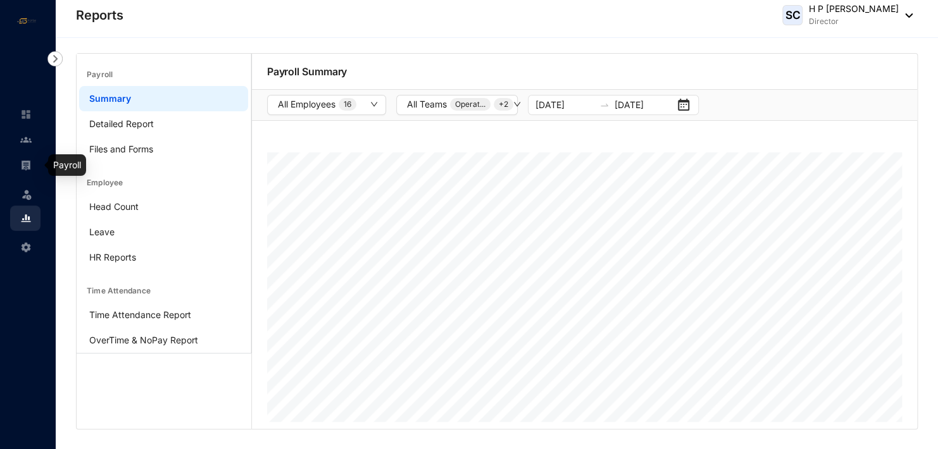
click at [32, 162] on link at bounding box center [36, 165] width 32 height 13
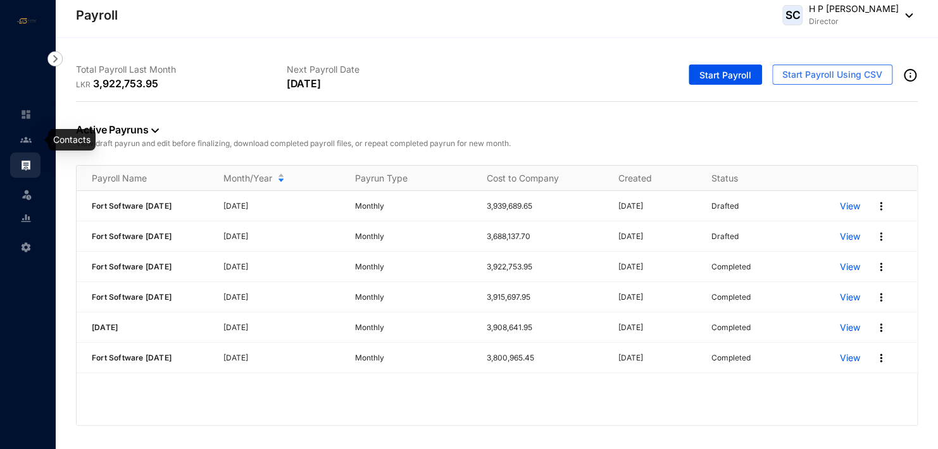
click at [31, 138] on link at bounding box center [36, 140] width 32 height 13
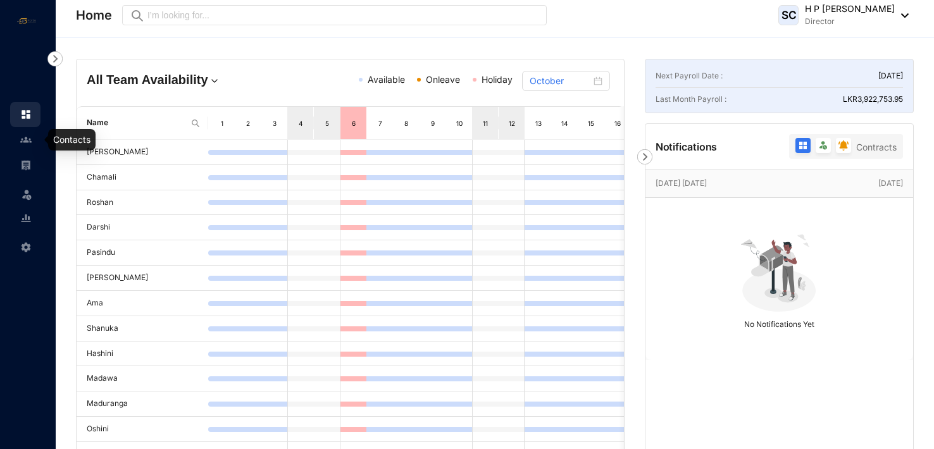
click at [22, 139] on img at bounding box center [25, 139] width 11 height 11
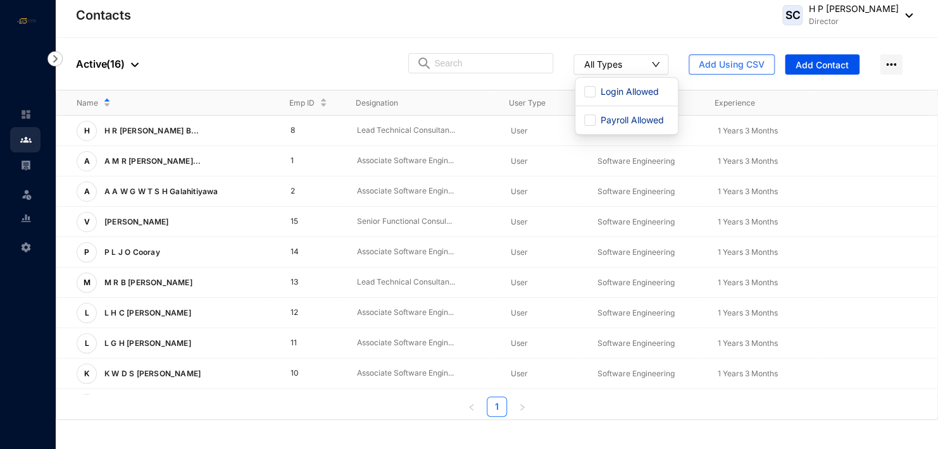
click at [656, 62] on icon "down" at bounding box center [655, 64] width 9 height 9
click at [33, 111] on link at bounding box center [36, 114] width 32 height 13
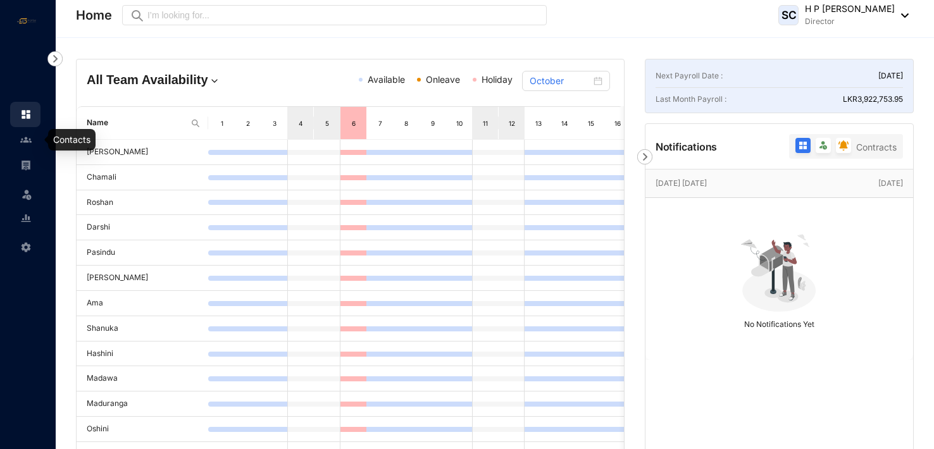
click at [28, 134] on img at bounding box center [25, 139] width 11 height 11
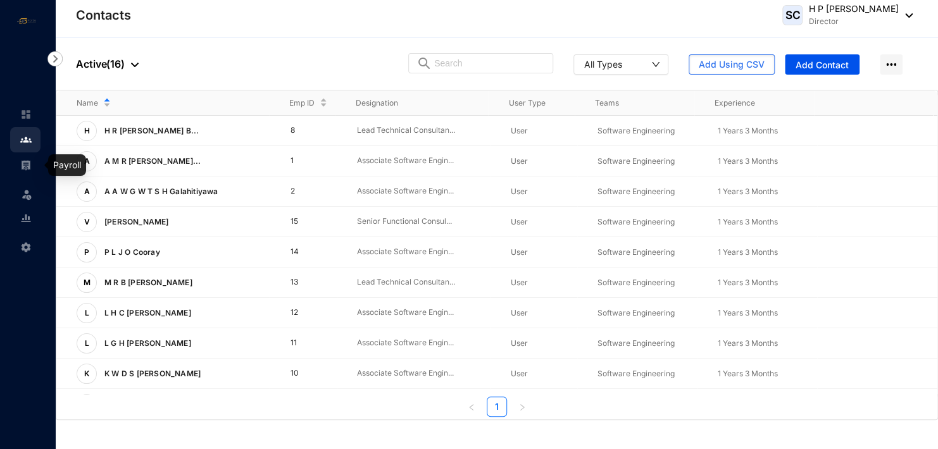
click at [27, 163] on img at bounding box center [25, 164] width 11 height 11
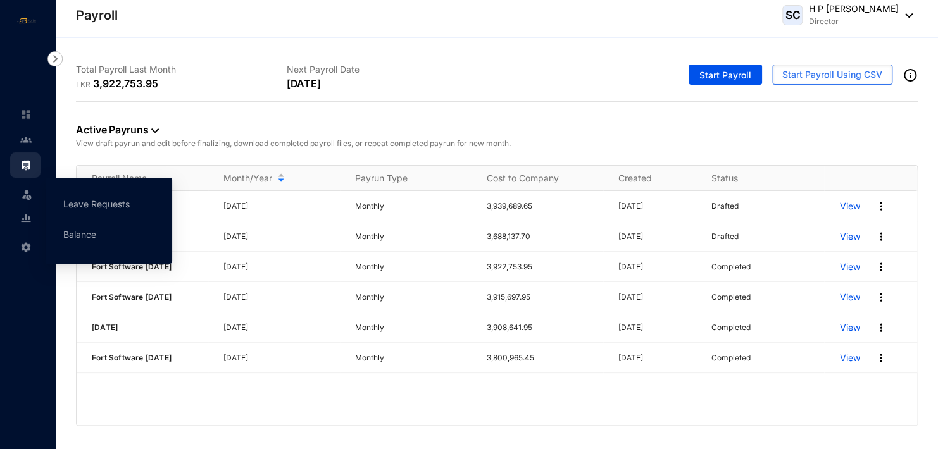
click at [28, 193] on img at bounding box center [26, 194] width 13 height 13
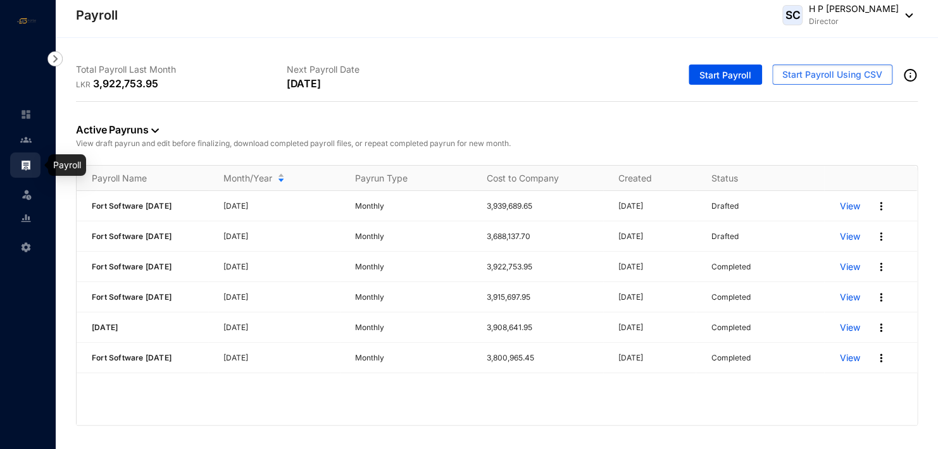
click at [28, 161] on img at bounding box center [25, 164] width 11 height 11
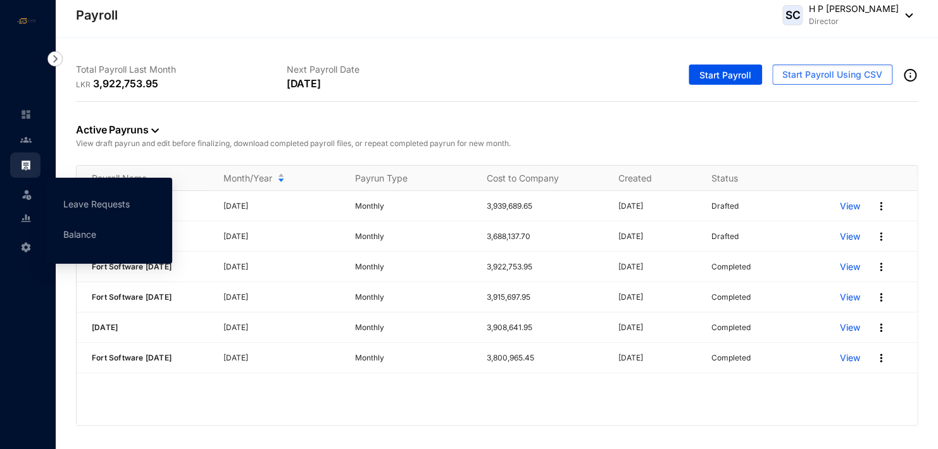
click at [28, 194] on img at bounding box center [26, 194] width 13 height 13
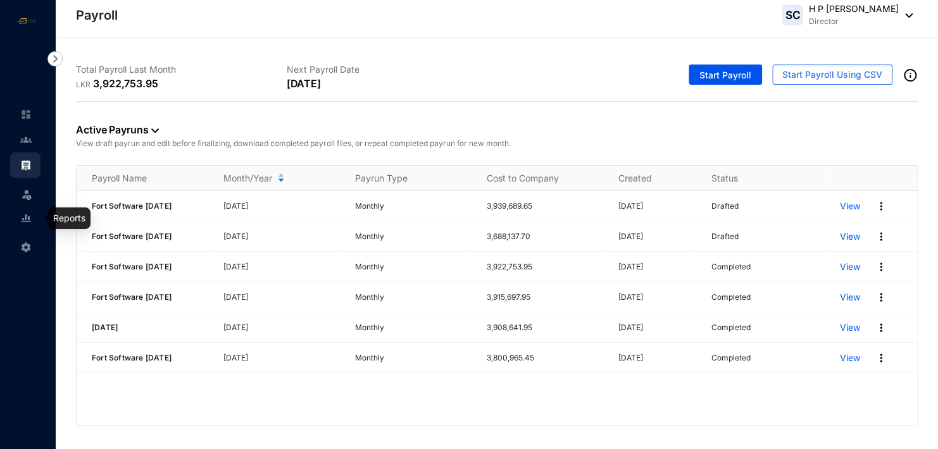
click at [26, 213] on img at bounding box center [25, 218] width 11 height 11
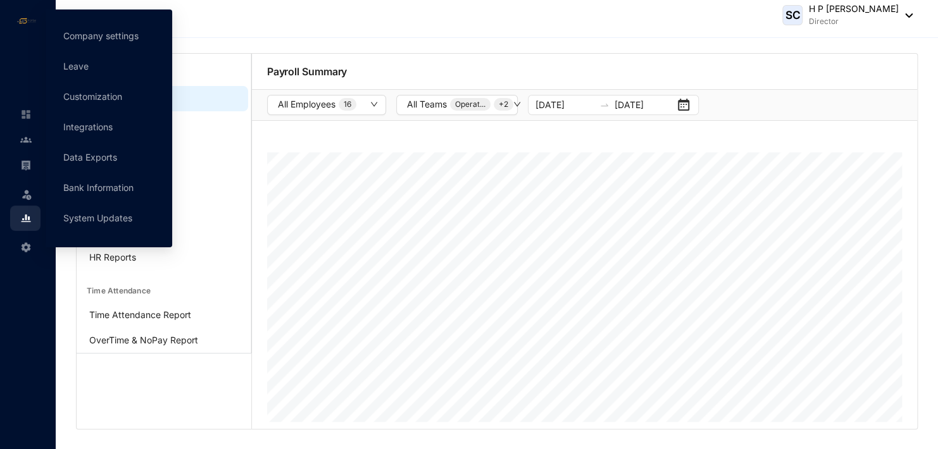
click at [26, 240] on span at bounding box center [25, 246] width 11 height 25
click at [26, 239] on span at bounding box center [25, 246] width 11 height 25
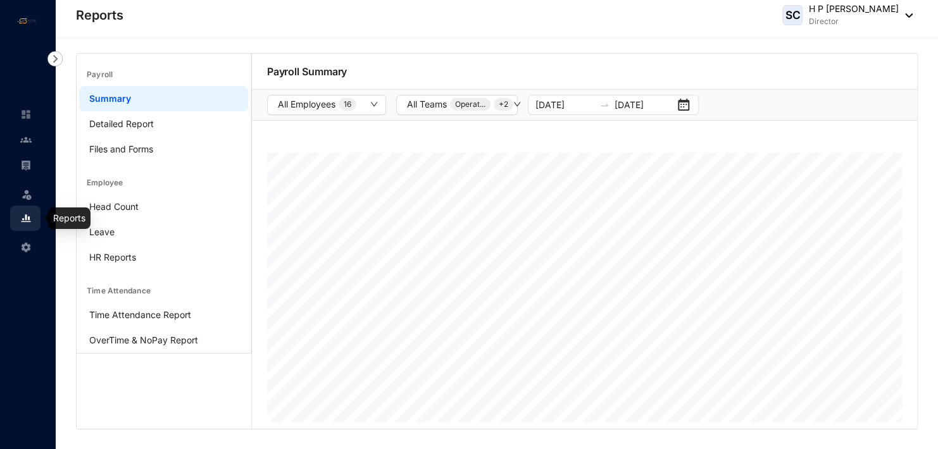
click at [28, 220] on img at bounding box center [25, 218] width 11 height 11
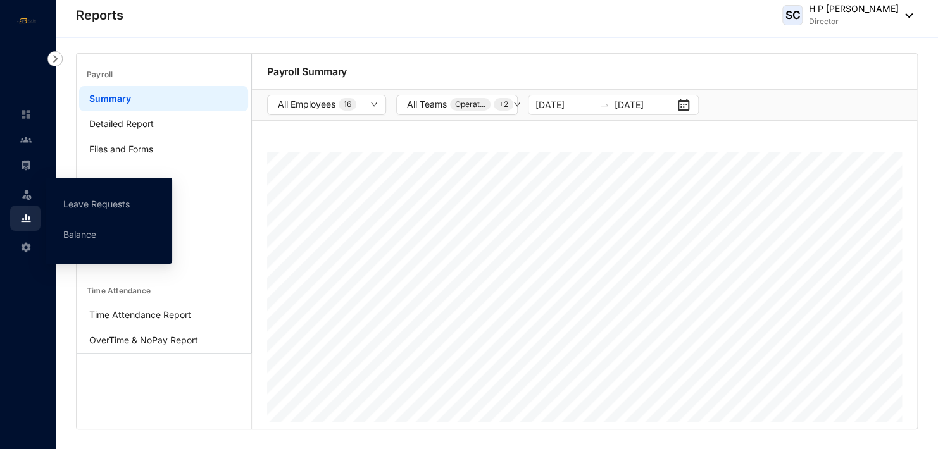
click at [27, 192] on icon at bounding box center [27, 192] width 6 height 0
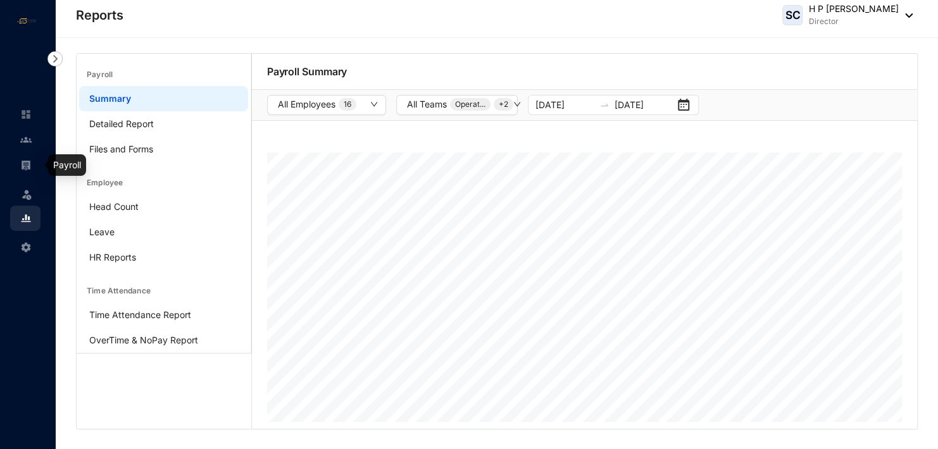
click at [22, 161] on img at bounding box center [25, 164] width 11 height 11
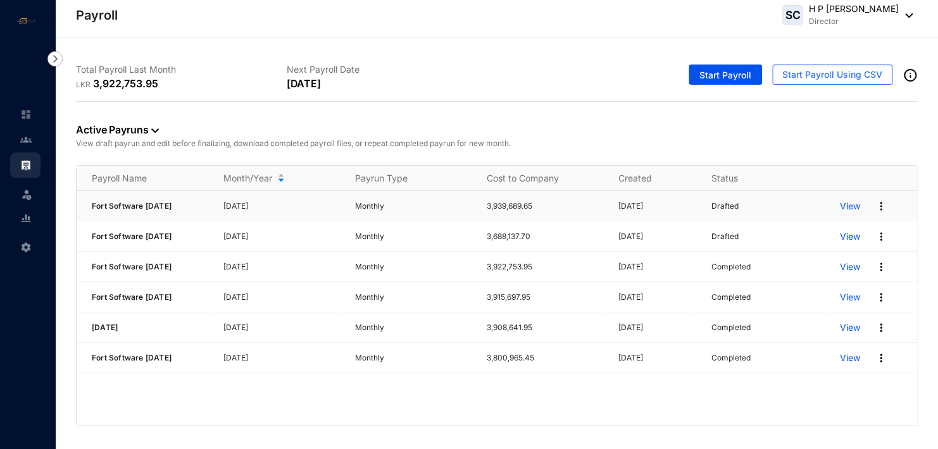
click at [853, 208] on p "View" at bounding box center [849, 206] width 20 height 13
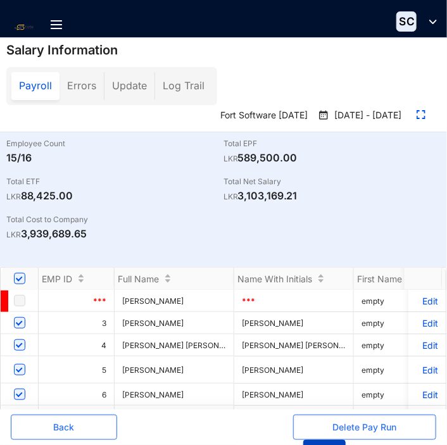
drag, startPoint x: 314, startPoint y: 444, endPoint x: 209, endPoint y: 440, distance: 105.1
click at [209, 440] on div "Back Delete Pay Run Save" at bounding box center [223, 426] width 447 height 35
drag, startPoint x: 320, startPoint y: 440, endPoint x: 204, endPoint y: 430, distance: 116.2
click at [214, 433] on div "Back Delete Pay Run Save" at bounding box center [223, 426] width 447 height 35
click at [420, 318] on p "Edit" at bounding box center [427, 323] width 22 height 11
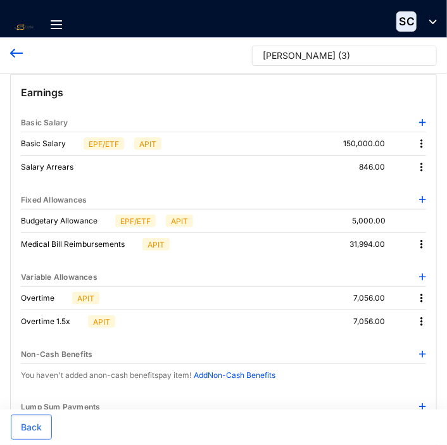
click at [423, 162] on img at bounding box center [421, 167] width 13 height 13
click at [413, 204] on p "Delete" at bounding box center [404, 207] width 27 height 13
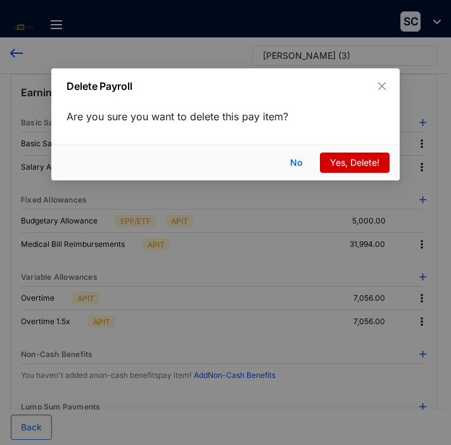
click at [352, 164] on span "Yes, Delete!" at bounding box center [354, 163] width 49 height 14
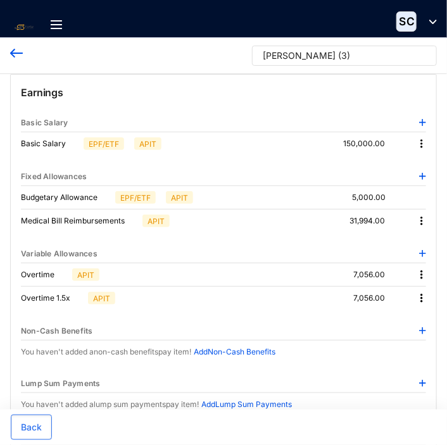
click at [421, 220] on img at bounding box center [421, 221] width 13 height 13
click at [418, 255] on li "Delete" at bounding box center [404, 261] width 42 height 19
click at [421, 217] on img at bounding box center [421, 221] width 13 height 13
click at [404, 260] on p "Delete" at bounding box center [404, 261] width 27 height 13
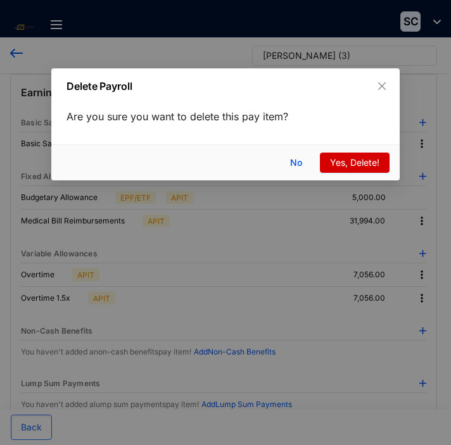
click at [360, 158] on span "Yes, Delete!" at bounding box center [354, 163] width 49 height 14
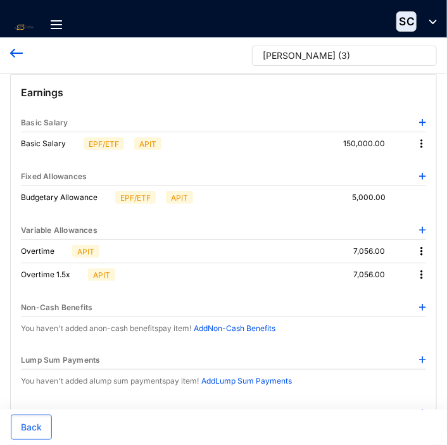
click at [420, 247] on img at bounding box center [421, 251] width 13 height 13
click at [411, 289] on p "Delete" at bounding box center [404, 291] width 27 height 13
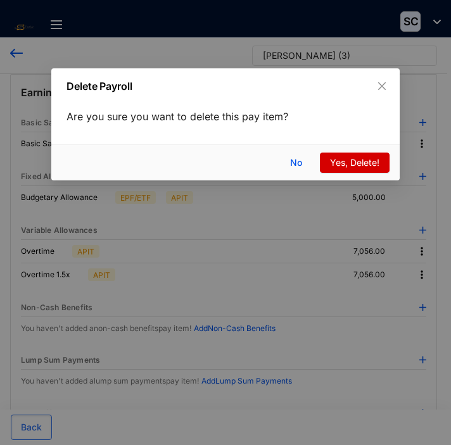
click at [352, 156] on span "Yes, Delete!" at bounding box center [354, 163] width 49 height 14
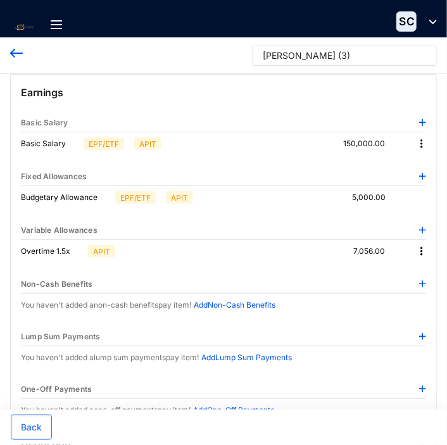
click at [421, 247] on img at bounding box center [421, 251] width 13 height 13
click at [418, 290] on li "Delete" at bounding box center [404, 291] width 42 height 19
click at [425, 250] on img at bounding box center [421, 251] width 13 height 13
click at [412, 289] on p "Delete" at bounding box center [404, 291] width 27 height 13
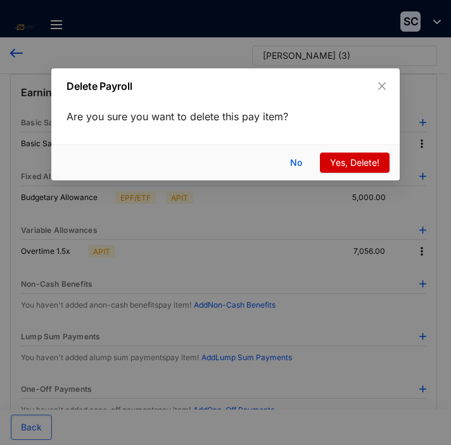
click at [345, 160] on span "Yes, Delete!" at bounding box center [354, 163] width 49 height 14
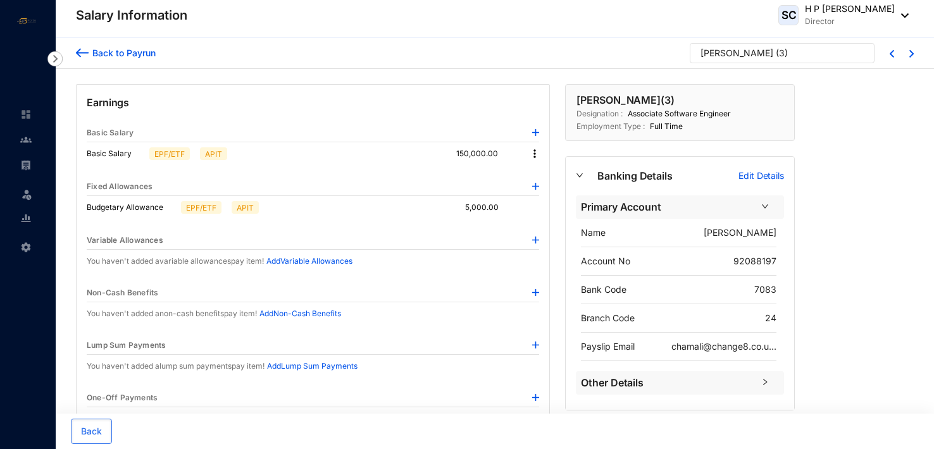
click at [537, 239] on img at bounding box center [535, 240] width 7 height 7
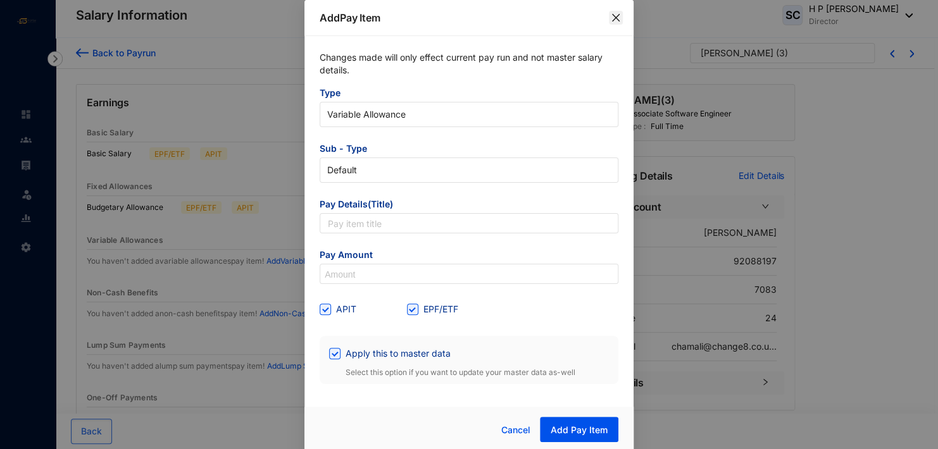
click at [611, 18] on icon "close" at bounding box center [616, 18] width 10 height 10
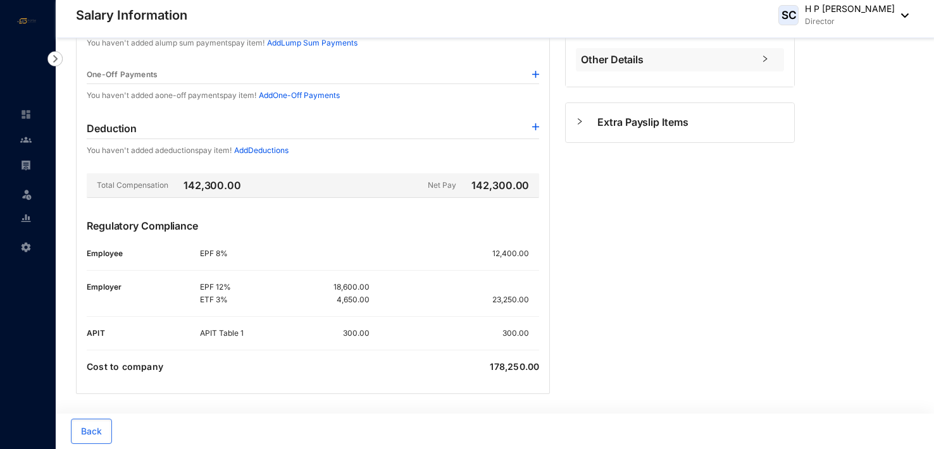
scroll to position [326, 0]
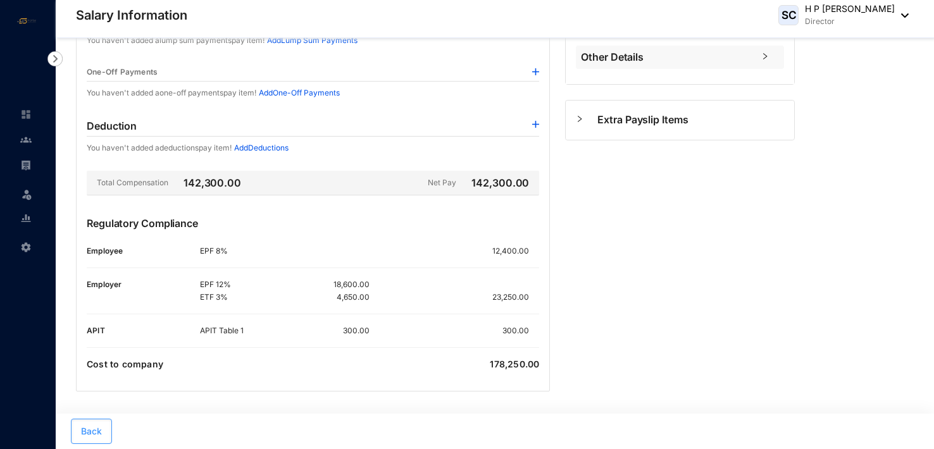
click at [85, 430] on span "Back" at bounding box center [91, 431] width 21 height 13
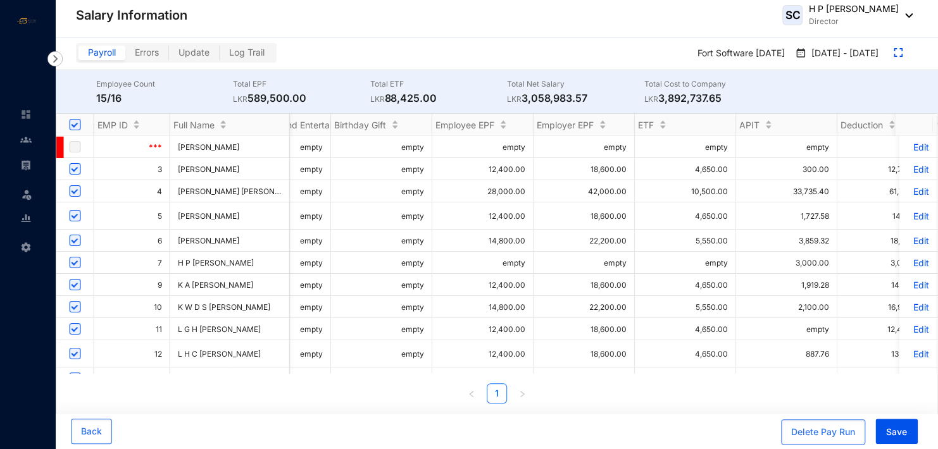
scroll to position [0, 1321]
